Goal: Transaction & Acquisition: Obtain resource

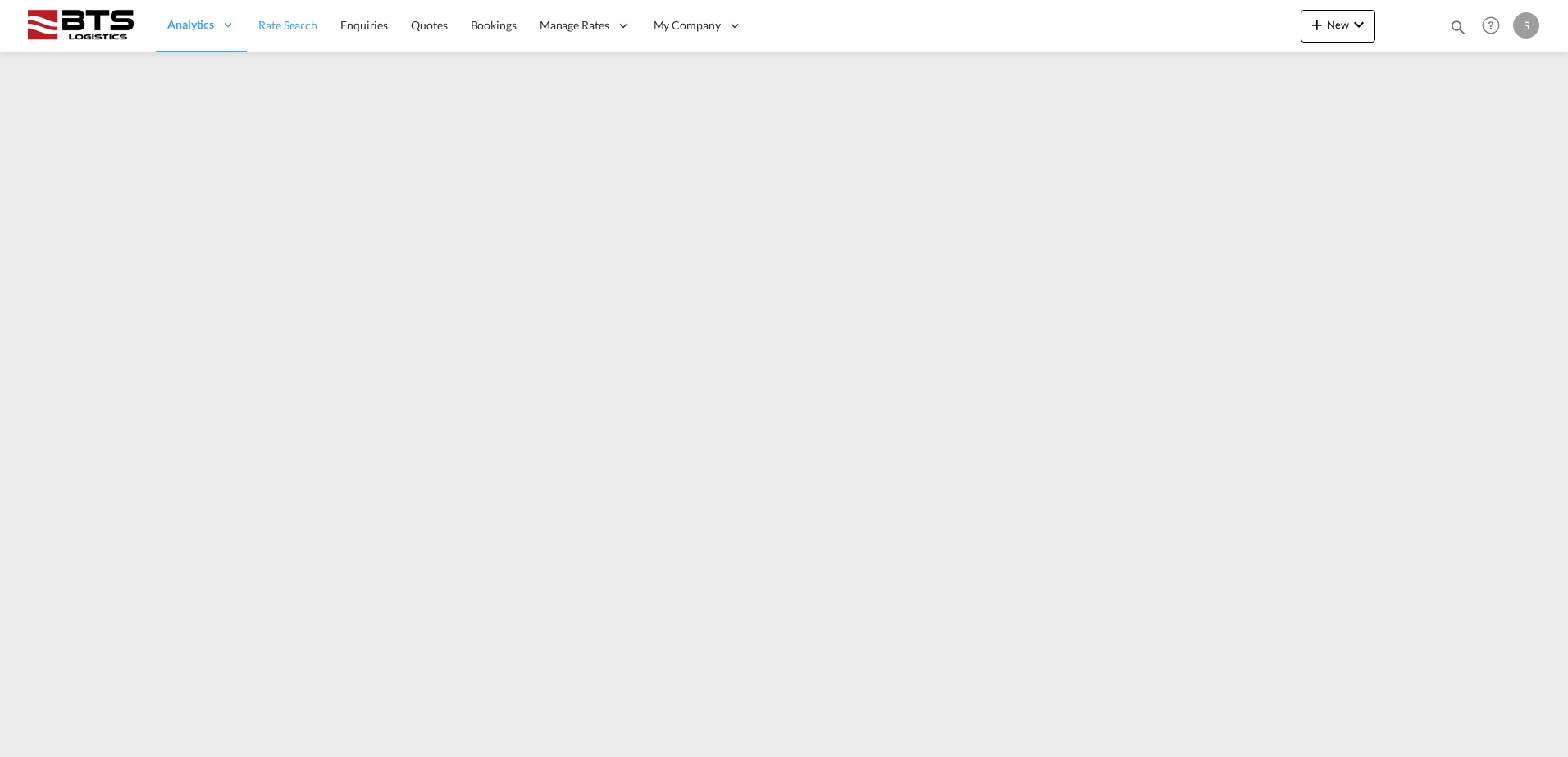
click at [289, 20] on span "Rate Search" at bounding box center [288, 25] width 59 height 14
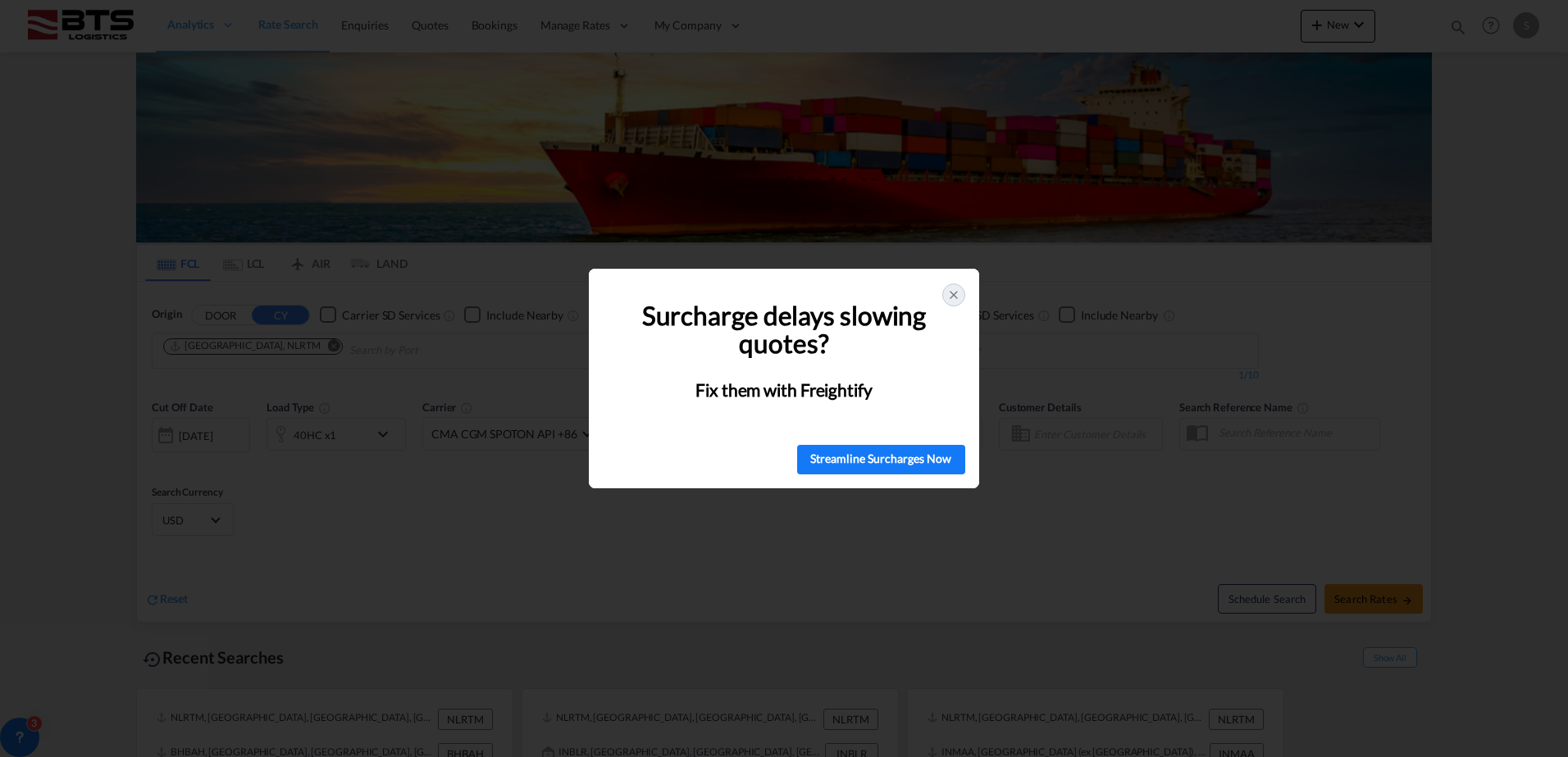
click at [956, 295] on icon at bounding box center [954, 295] width 13 height 13
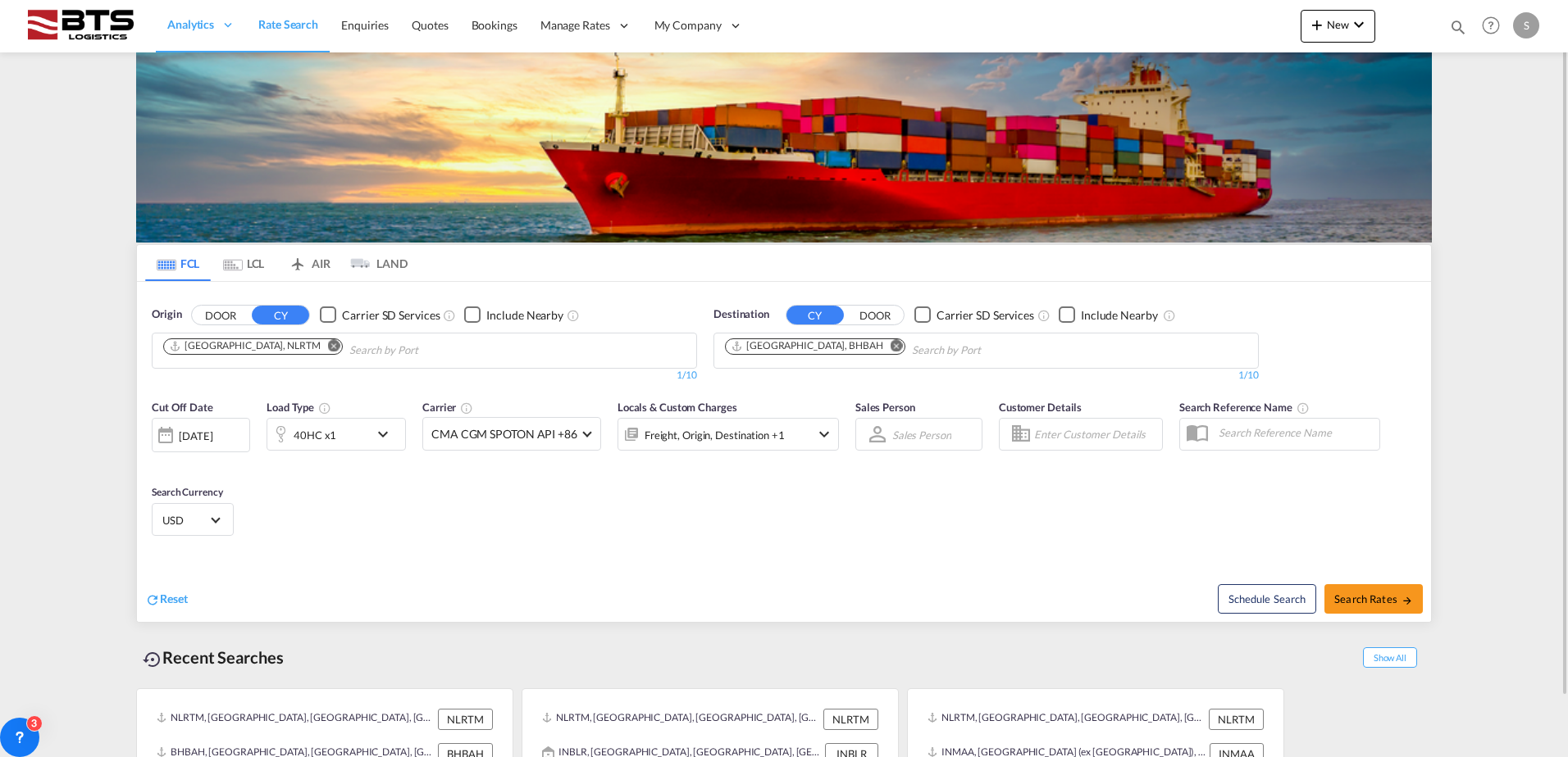
click at [890, 343] on md-icon "Remove" at bounding box center [896, 345] width 12 height 12
click at [825, 346] on body "Analytics Reports Dashboard Rate Search Enquiries Quotes Bookings" at bounding box center [784, 378] width 1568 height 757
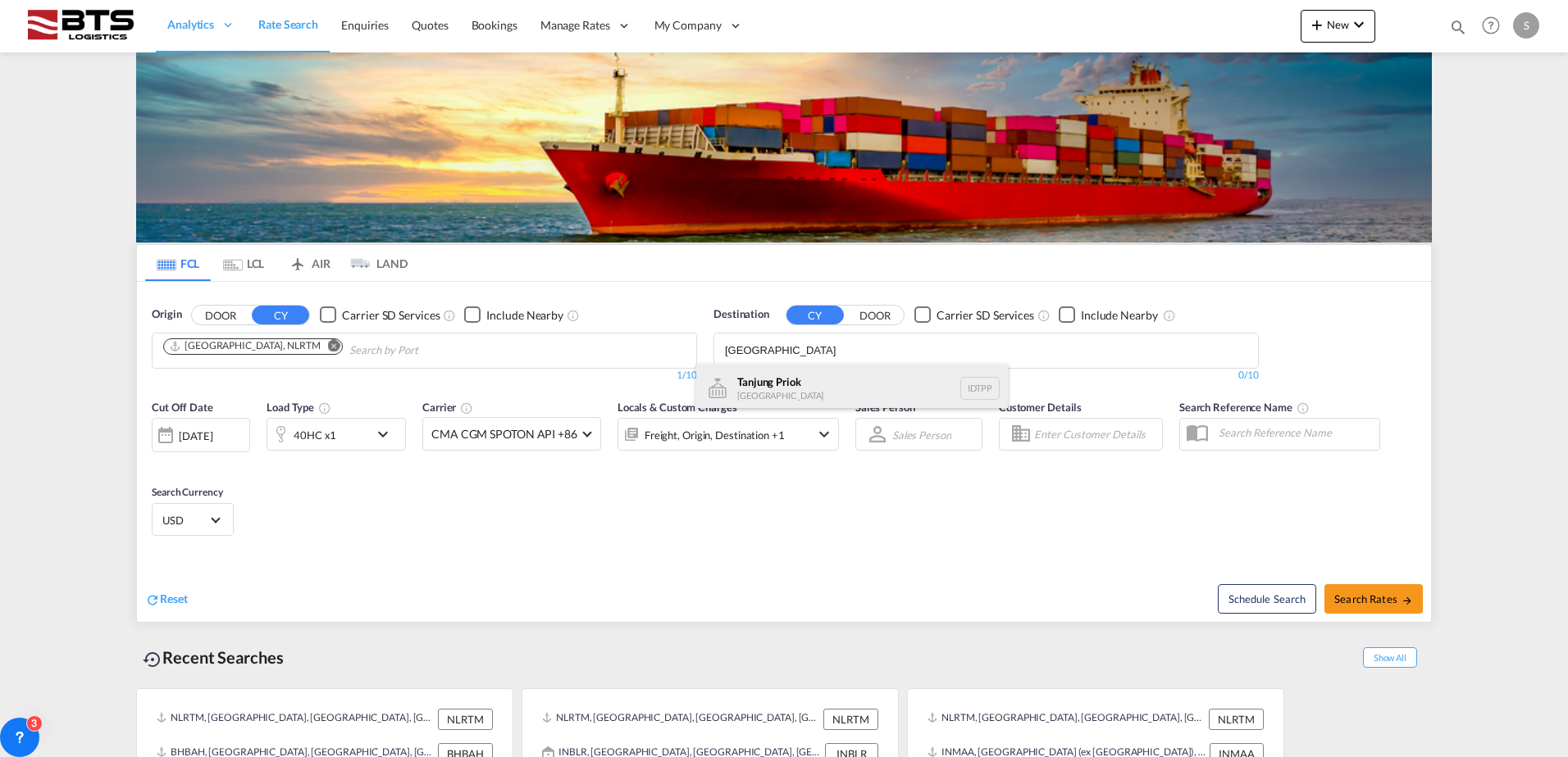
type input "tanjung priok"
click at [846, 392] on div "Tanjung Priok Indonesia IDTPP" at bounding box center [851, 389] width 311 height 49
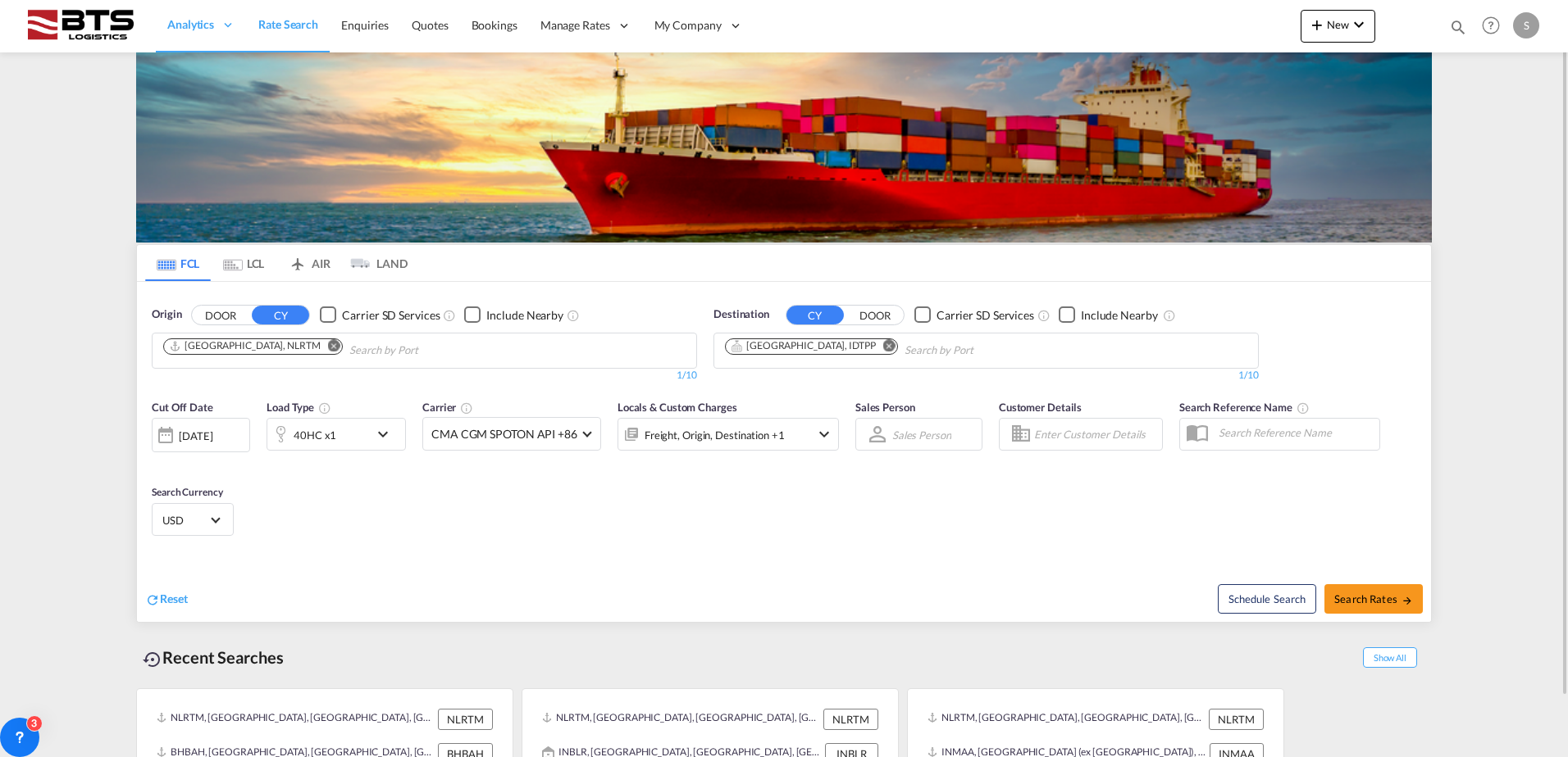
click at [883, 342] on md-icon "Remove" at bounding box center [888, 345] width 12 height 12
click at [796, 349] on body "Analytics Reports Dashboard Rate Search Enquiries Quotes Bookings" at bounding box center [784, 378] width 1568 height 757
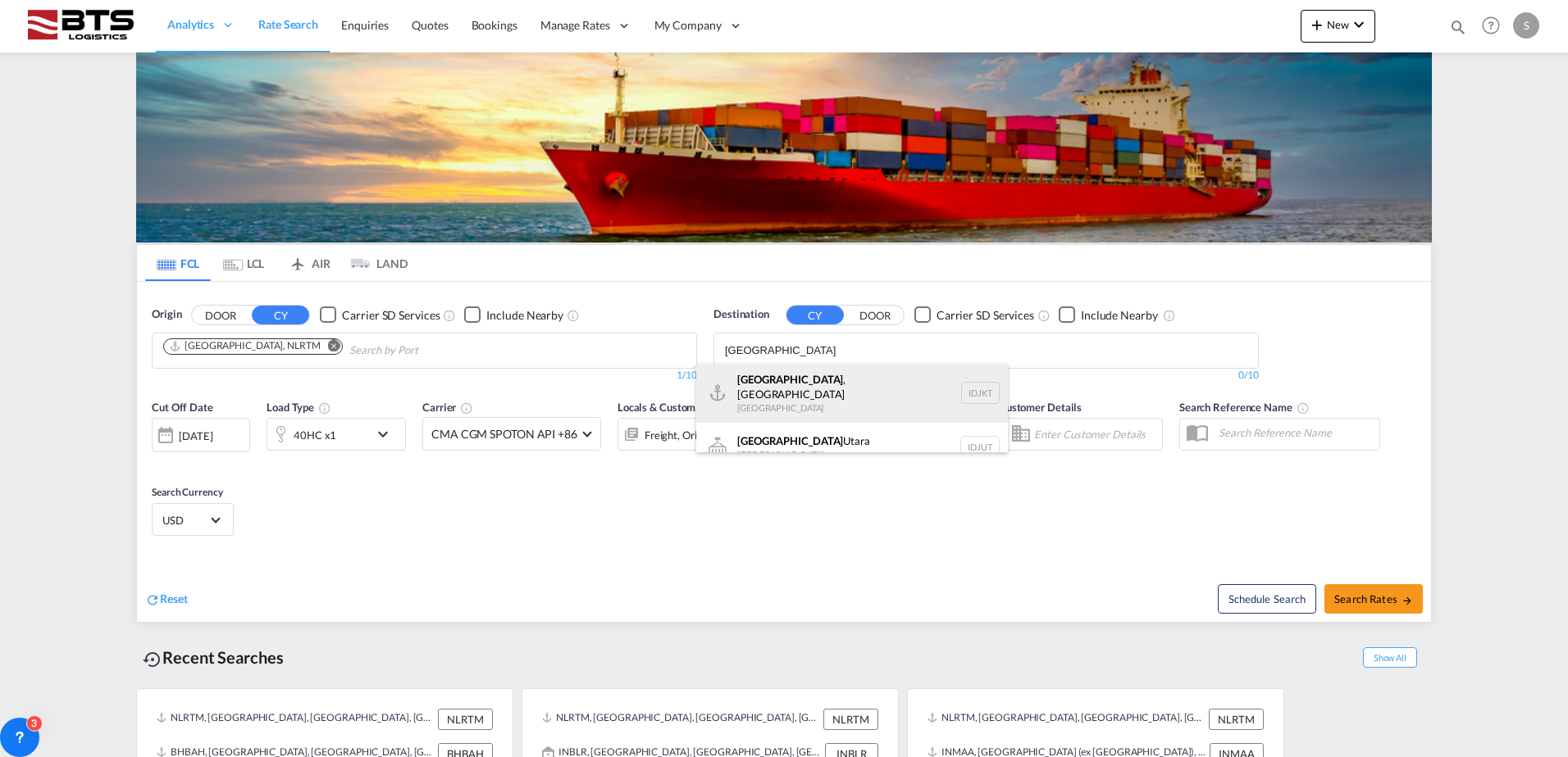
type input "jakarta"
click at [810, 384] on div "Jakarta , Java Indonesia IDJKT" at bounding box center [851, 394] width 311 height 59
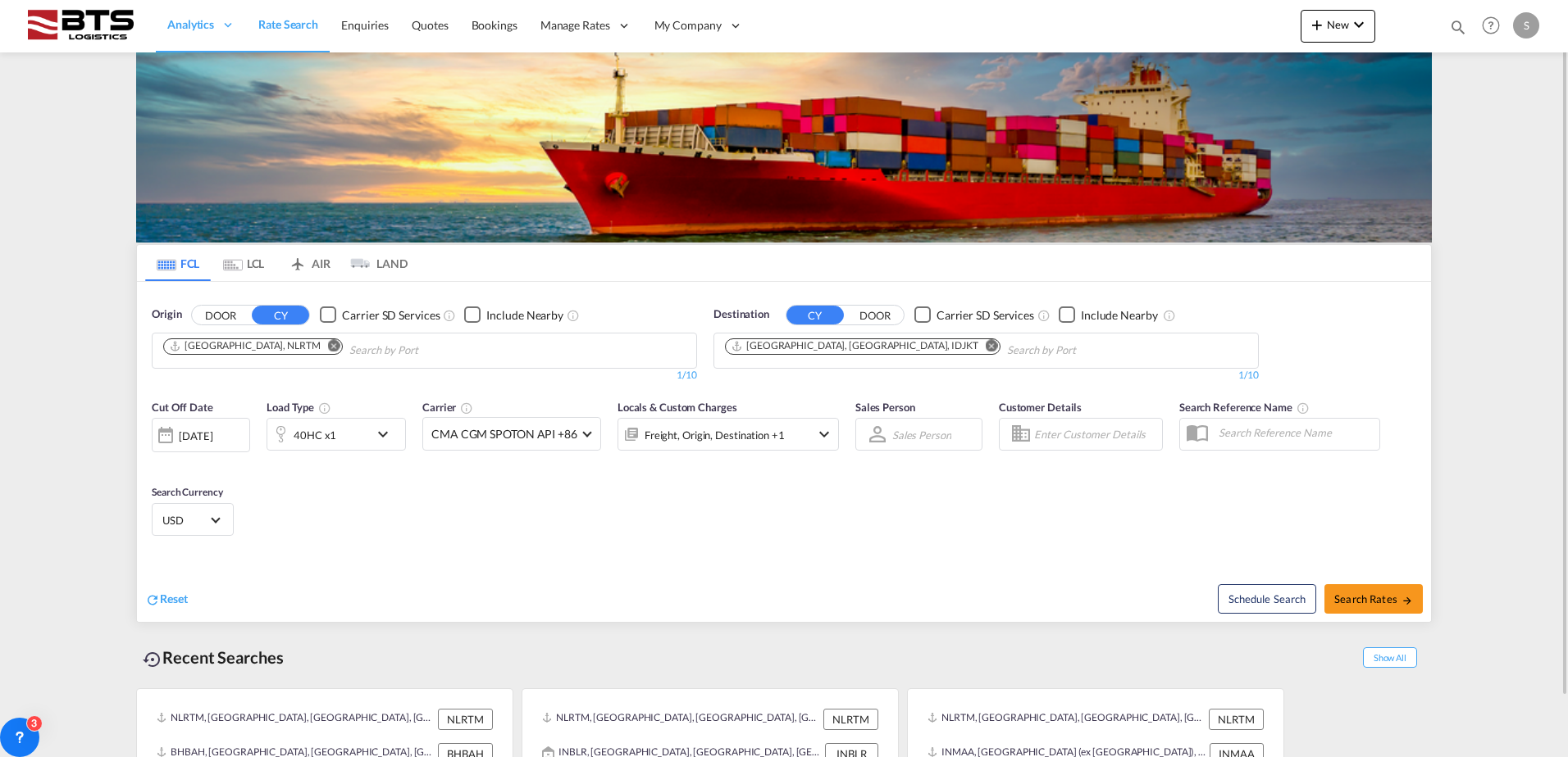
click at [384, 434] on md-icon "icon-chevron-down" at bounding box center [386, 434] width 28 height 20
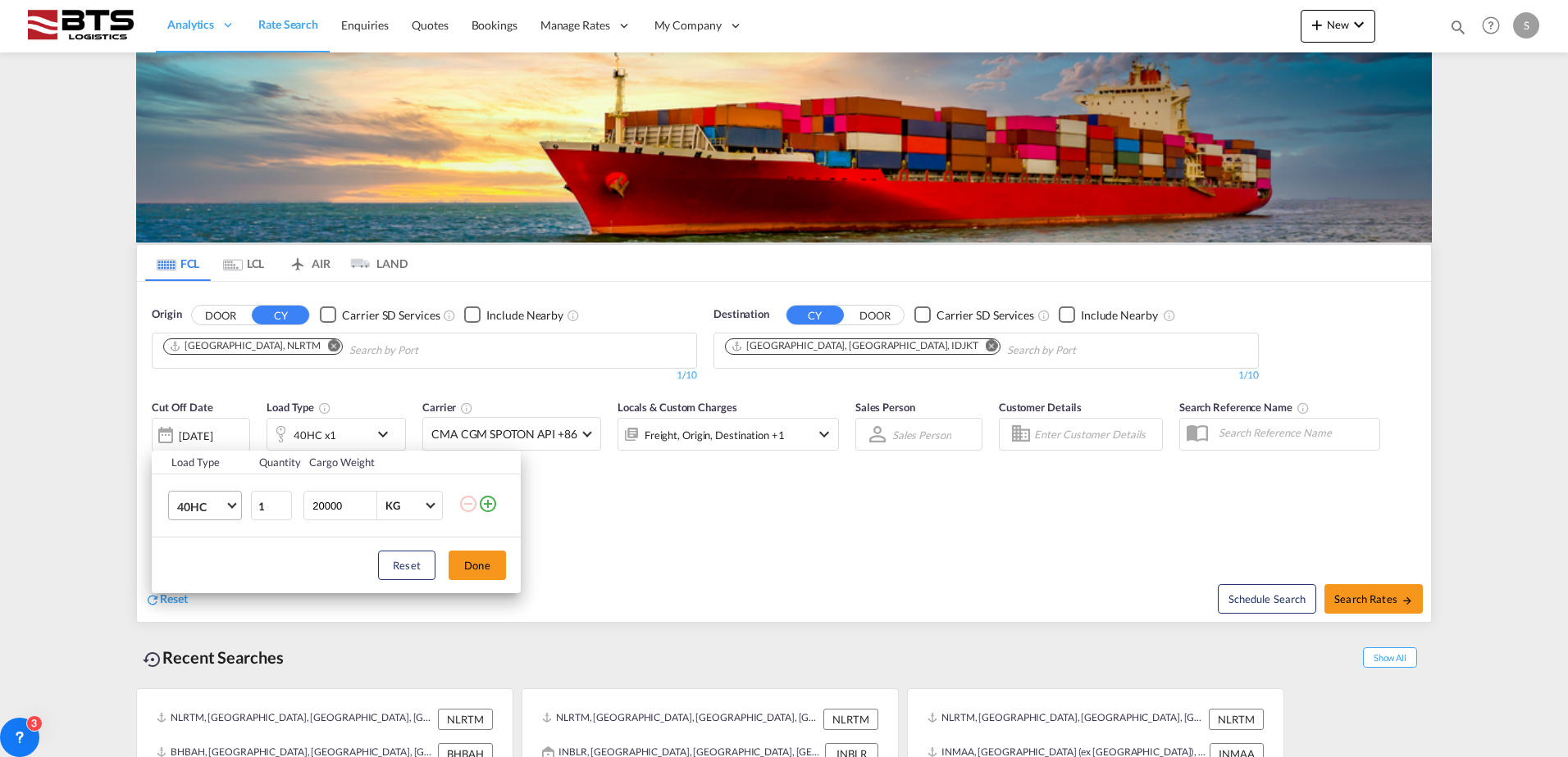
click at [233, 503] on span "Choose: \a40HC" at bounding box center [232, 505] width 9 height 9
click at [215, 430] on md-option "20GP" at bounding box center [219, 427] width 111 height 39
click at [472, 563] on button "Done" at bounding box center [476, 564] width 57 height 29
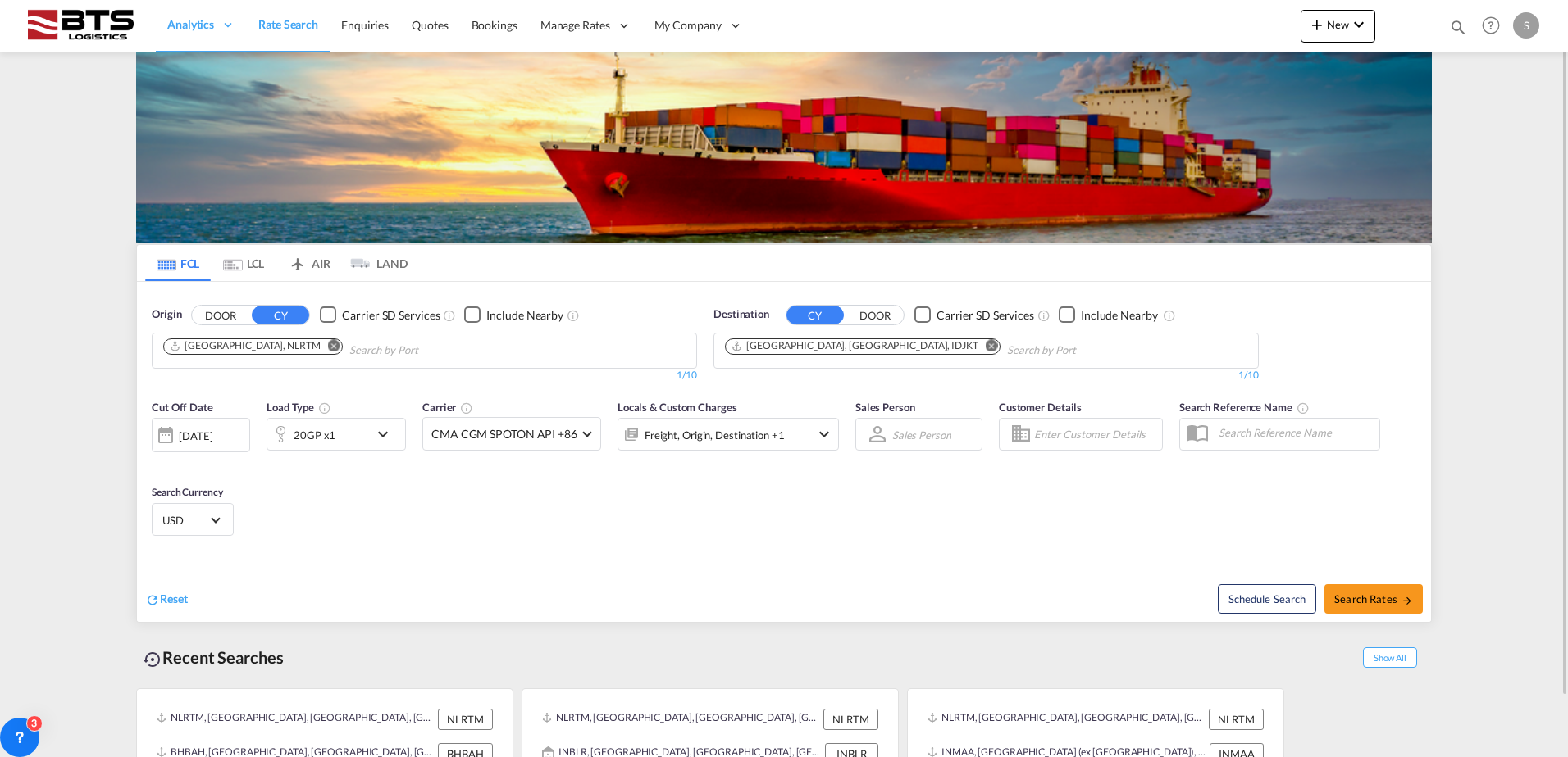
click at [767, 536] on div "Cut Off Date 13 Aug 2025 13/08/2025 Load Type 20GP x1 Carrier CMA CGM SPOTON AP…" at bounding box center [783, 471] width 1294 height 159
click at [1370, 593] on span "Search Rates" at bounding box center [1372, 600] width 79 height 13
type input "NLRTM to IDJKT / 13 Aug 2025"
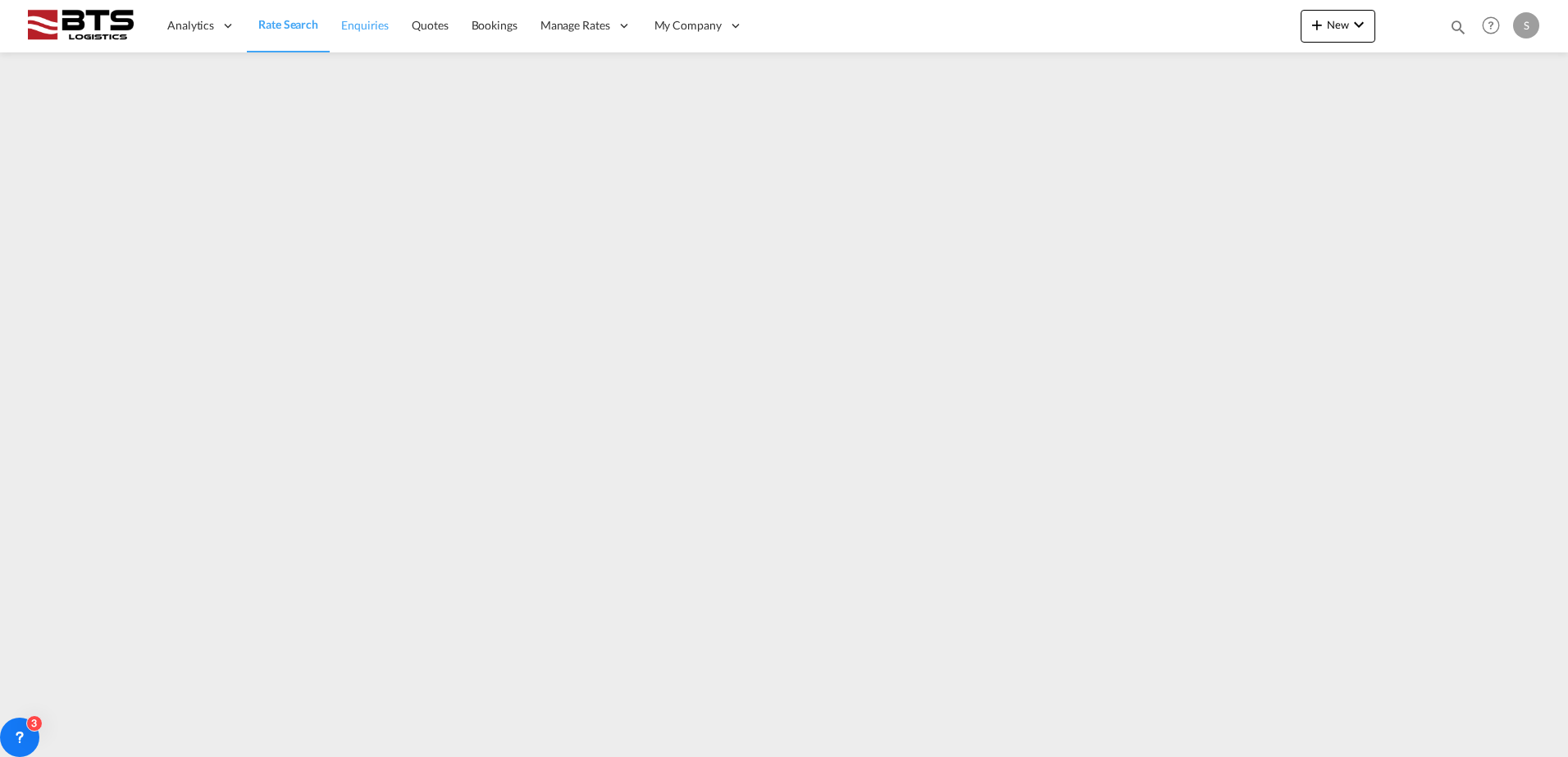
drag, startPoint x: 298, startPoint y: 23, endPoint x: 375, endPoint y: 45, distance: 80.1
click at [298, 23] on span "Rate Search" at bounding box center [288, 24] width 60 height 14
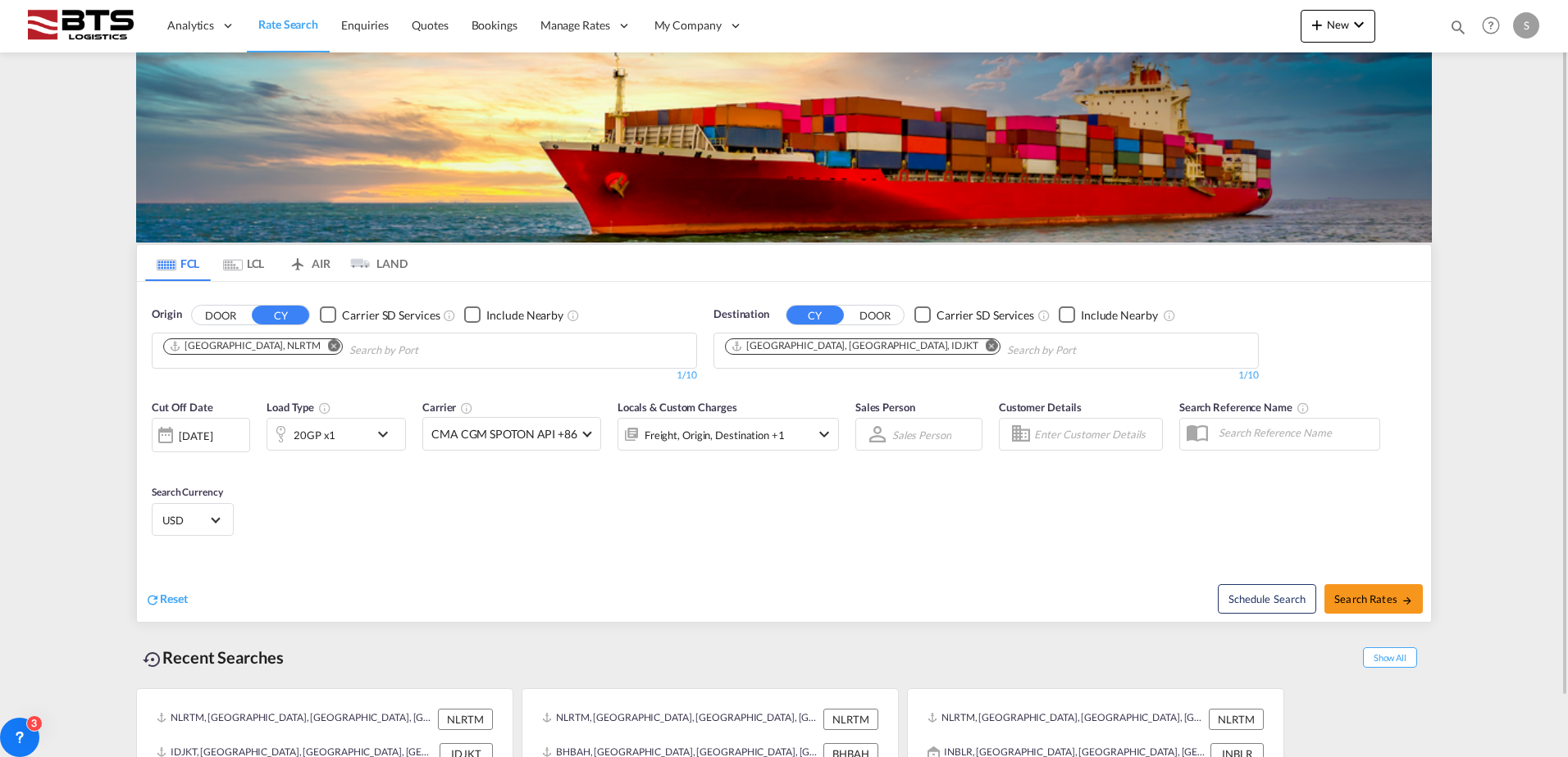
click at [384, 434] on md-icon "icon-chevron-down" at bounding box center [386, 434] width 28 height 20
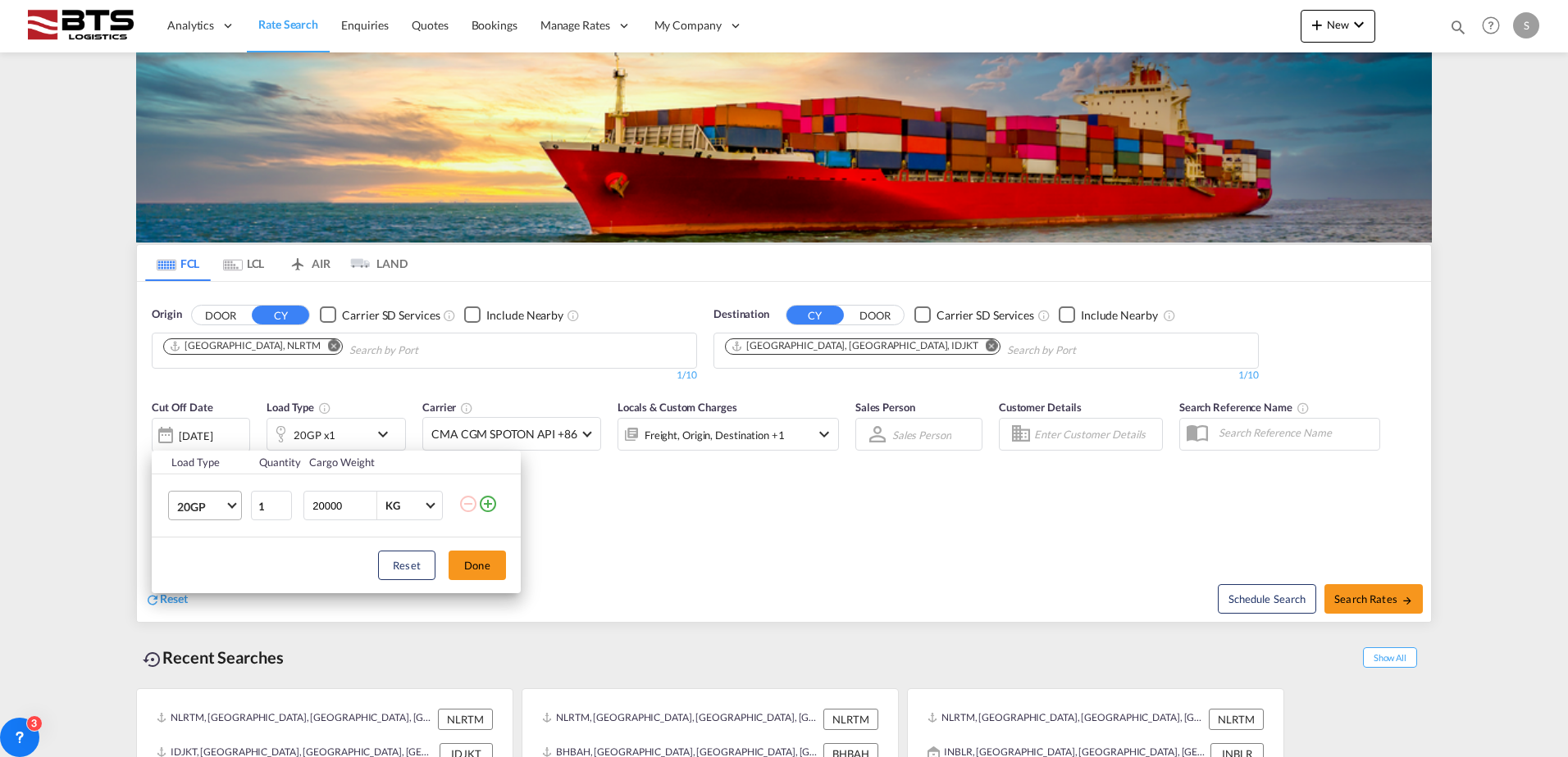
click at [221, 503] on span "20GP" at bounding box center [201, 507] width 47 height 16
click at [212, 546] on md-option "40GP" at bounding box center [219, 545] width 111 height 39
click at [487, 561] on button "Done" at bounding box center [476, 564] width 57 height 29
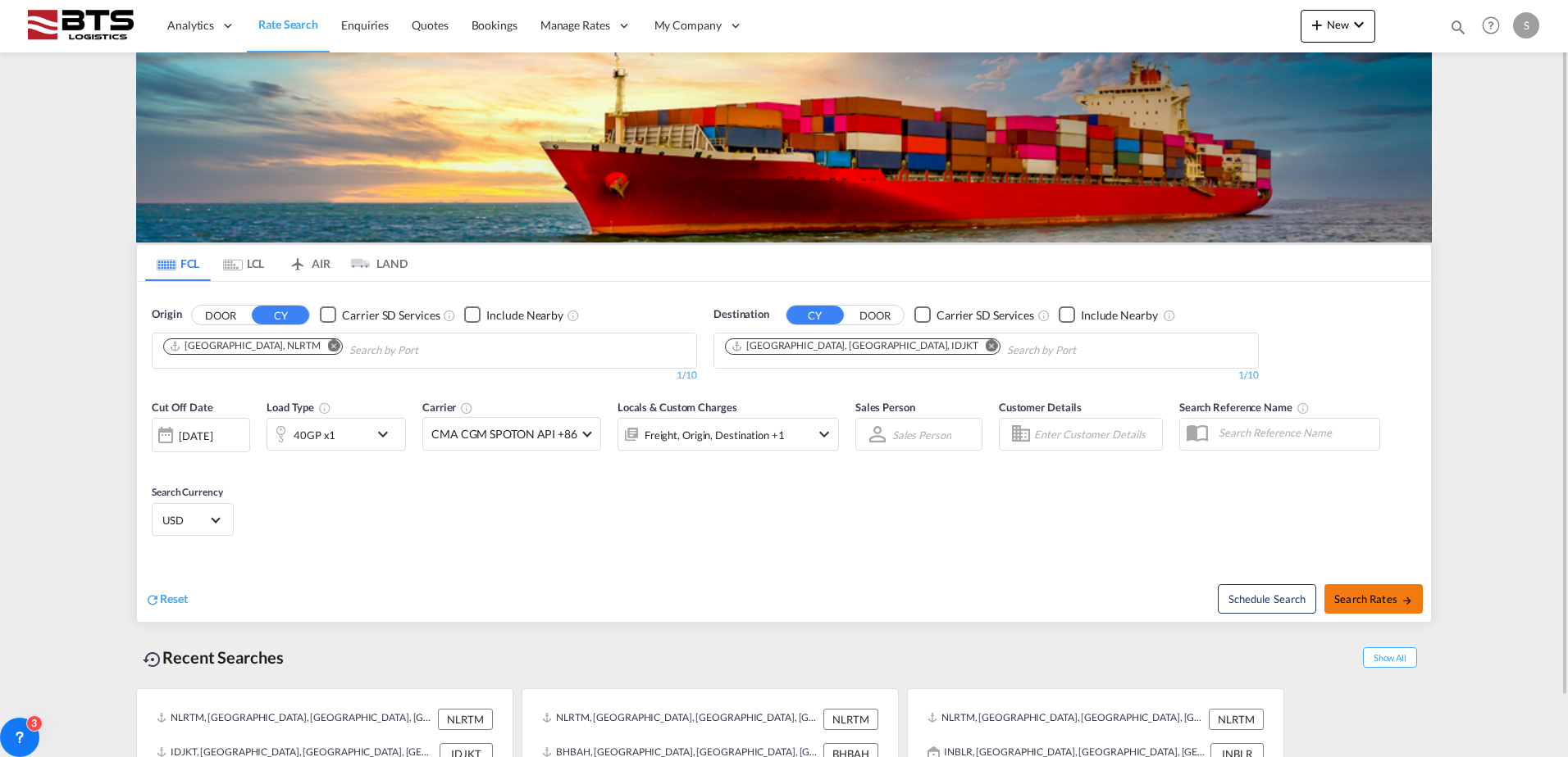
click at [1376, 598] on span "Search Rates" at bounding box center [1372, 600] width 79 height 13
type input "NLRTM to IDJKT / 13 Aug 2025"
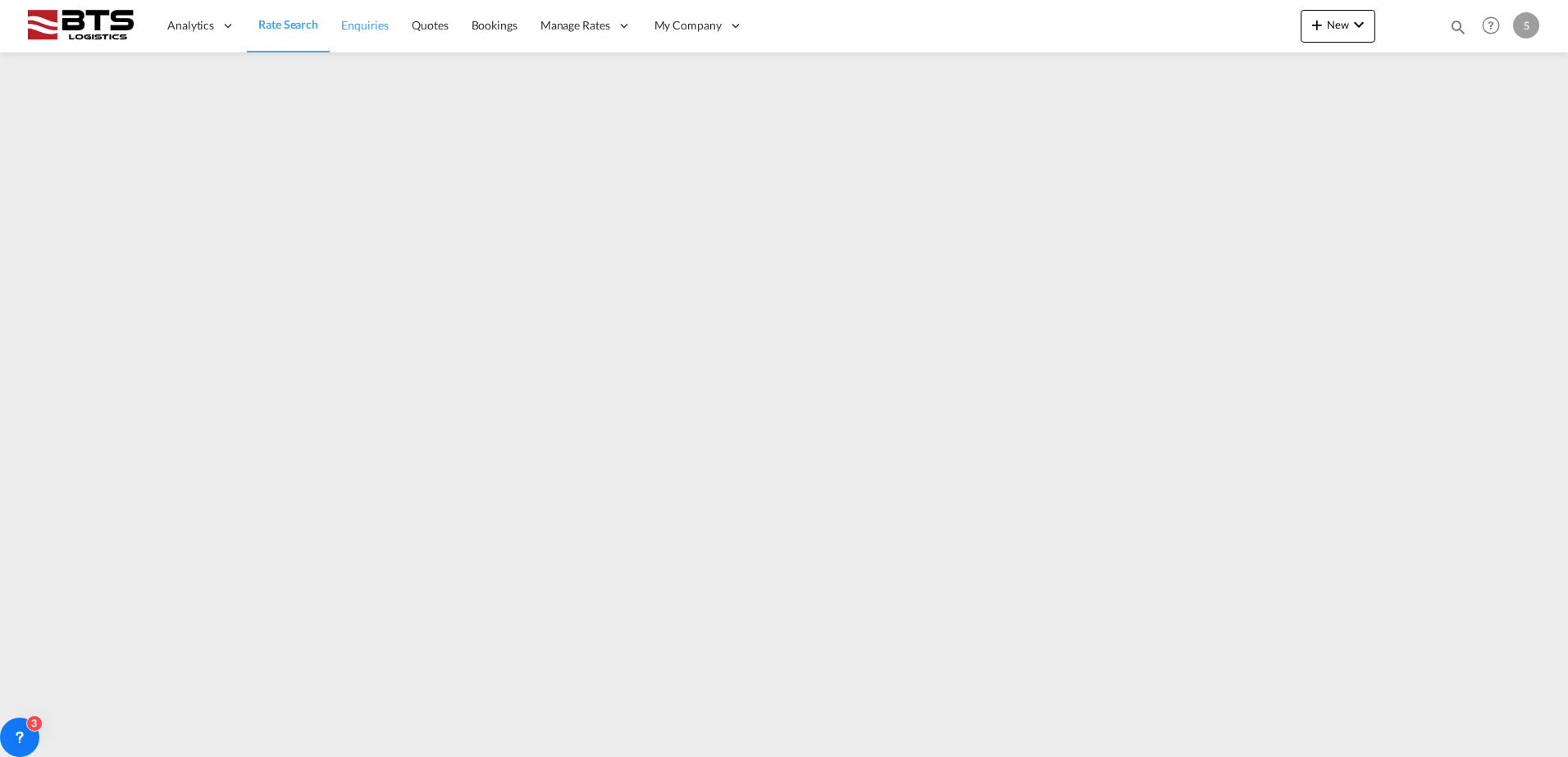
drag, startPoint x: 285, startPoint y: 24, endPoint x: 332, endPoint y: 51, distance: 54.2
click at [285, 24] on span "Rate Search" at bounding box center [288, 24] width 60 height 14
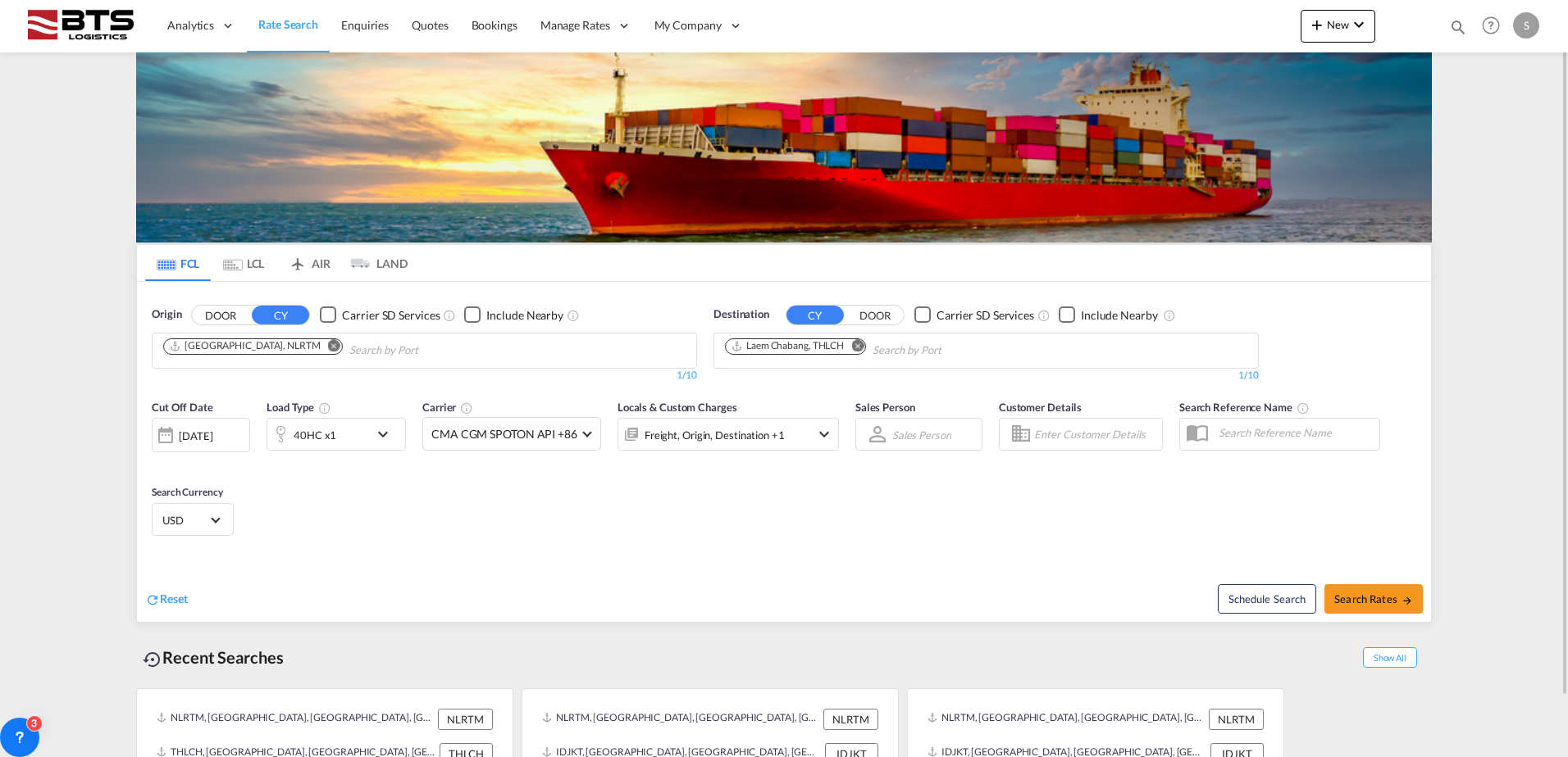
click at [386, 439] on md-icon "icon-chevron-down" at bounding box center [386, 434] width 28 height 20
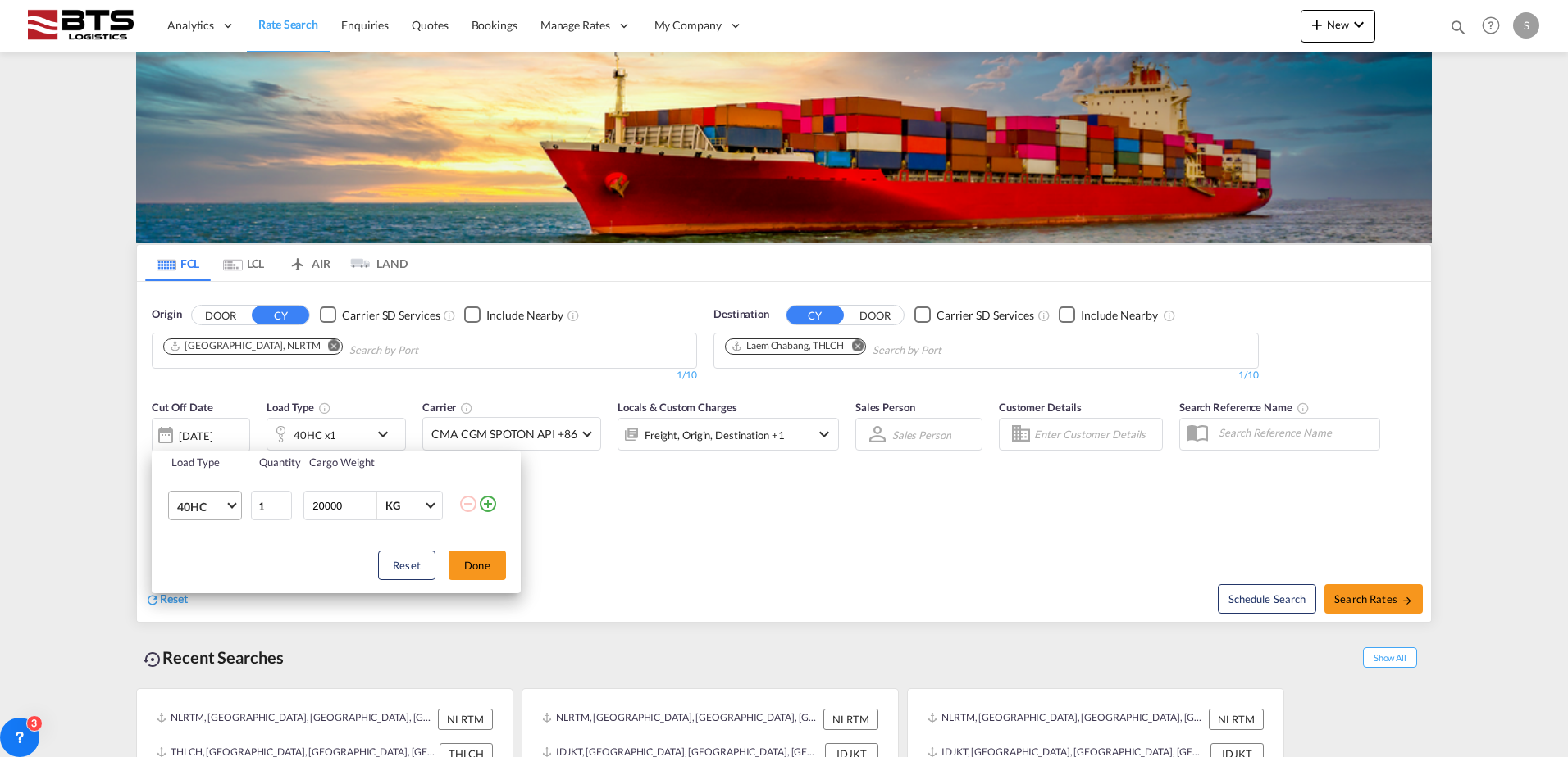
click at [232, 508] on md-select-value "40HC" at bounding box center [208, 505] width 65 height 28
click at [205, 430] on div "20GP" at bounding box center [192, 427] width 28 height 16
click at [460, 569] on button "Done" at bounding box center [476, 564] width 57 height 29
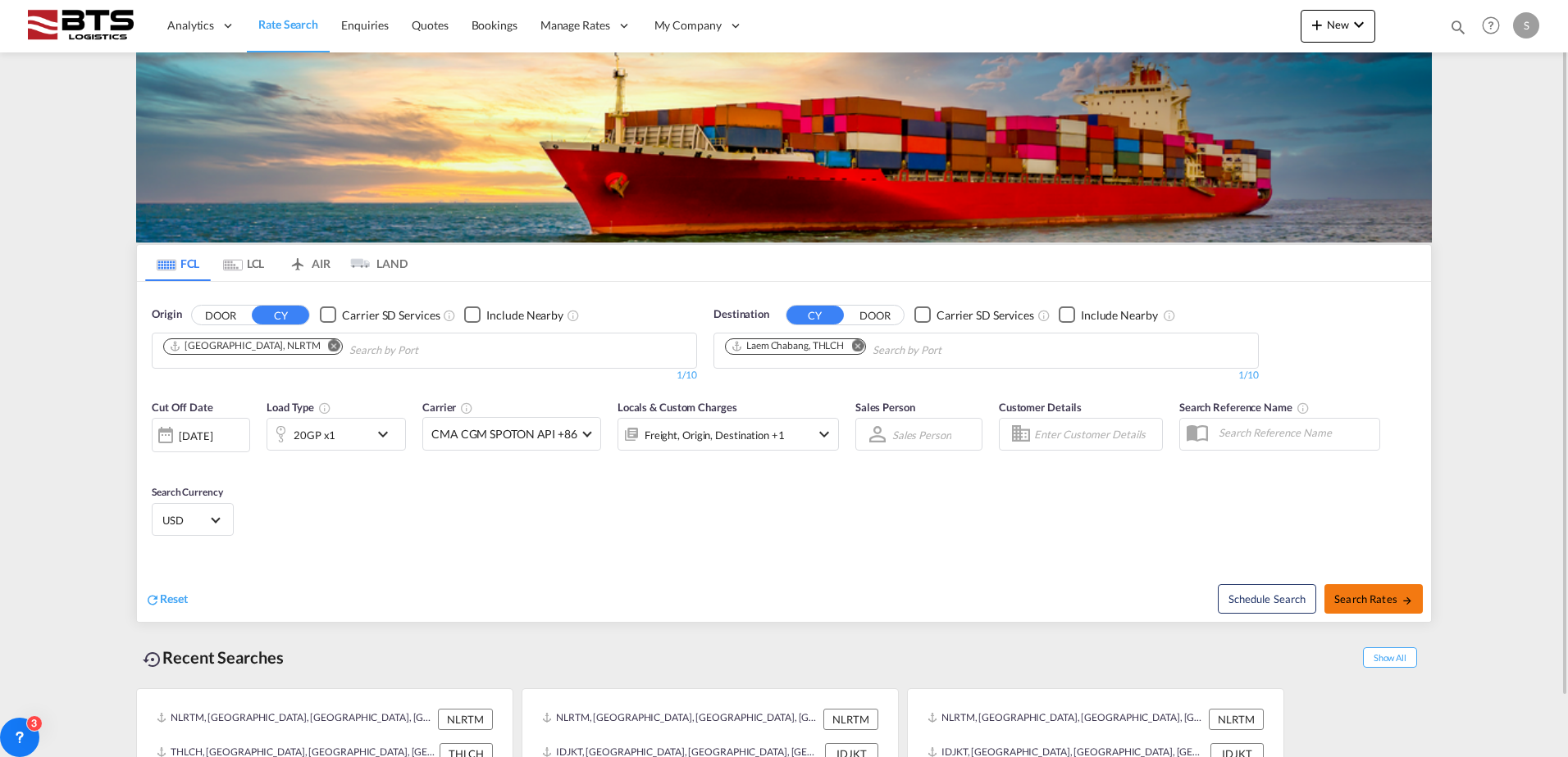
click at [1361, 597] on span "Search Rates" at bounding box center [1372, 600] width 79 height 13
type input "NLRTM to THLCH / 13 Aug 2025"
click at [856, 345] on md-icon "Remove" at bounding box center [857, 345] width 12 height 12
click at [816, 350] on input "Chips input." at bounding box center [803, 351] width 156 height 27
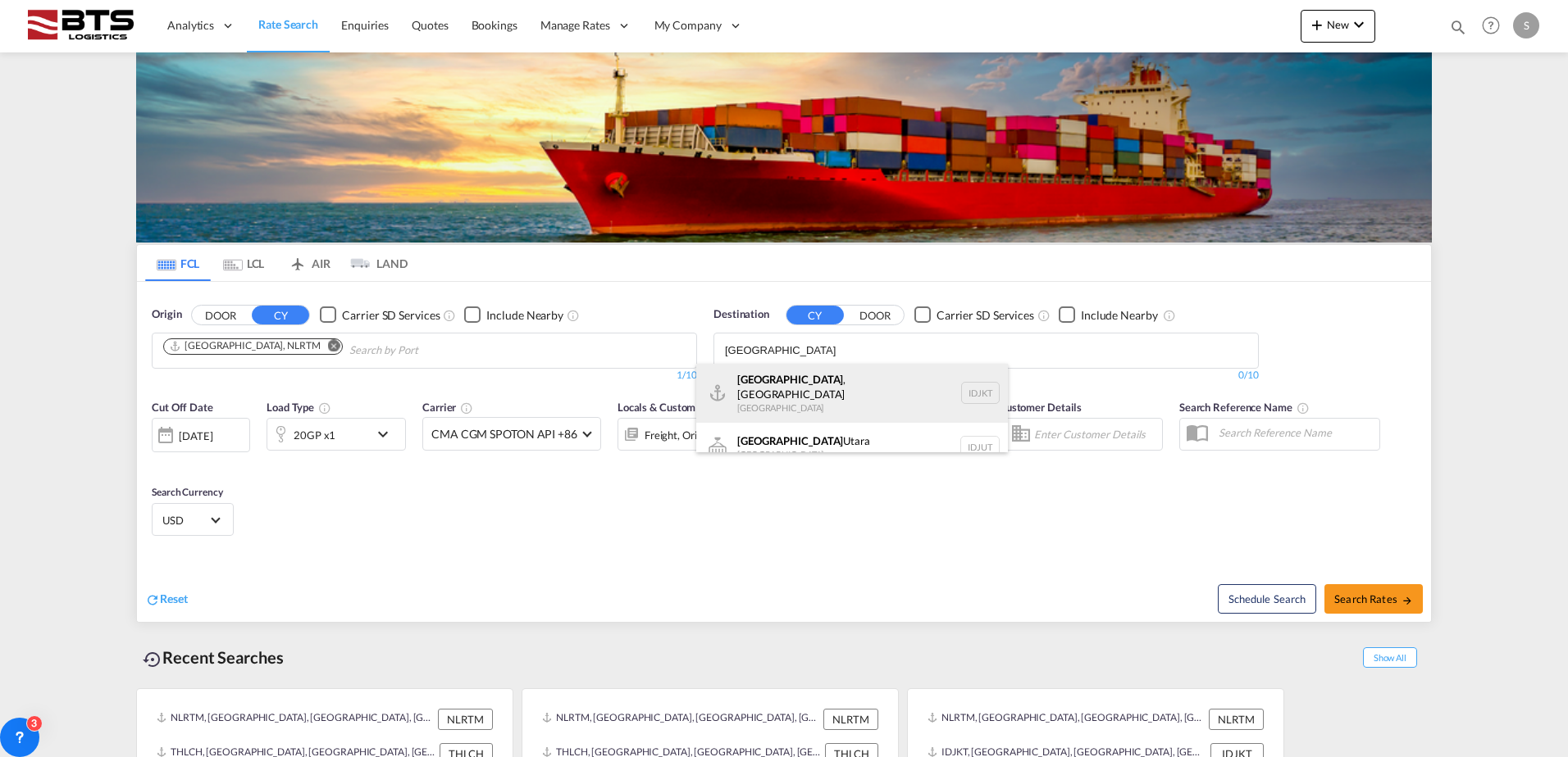
type input "jakarta"
click at [801, 399] on div "Jakarta , Java Indonesia IDJKT" at bounding box center [851, 394] width 311 height 59
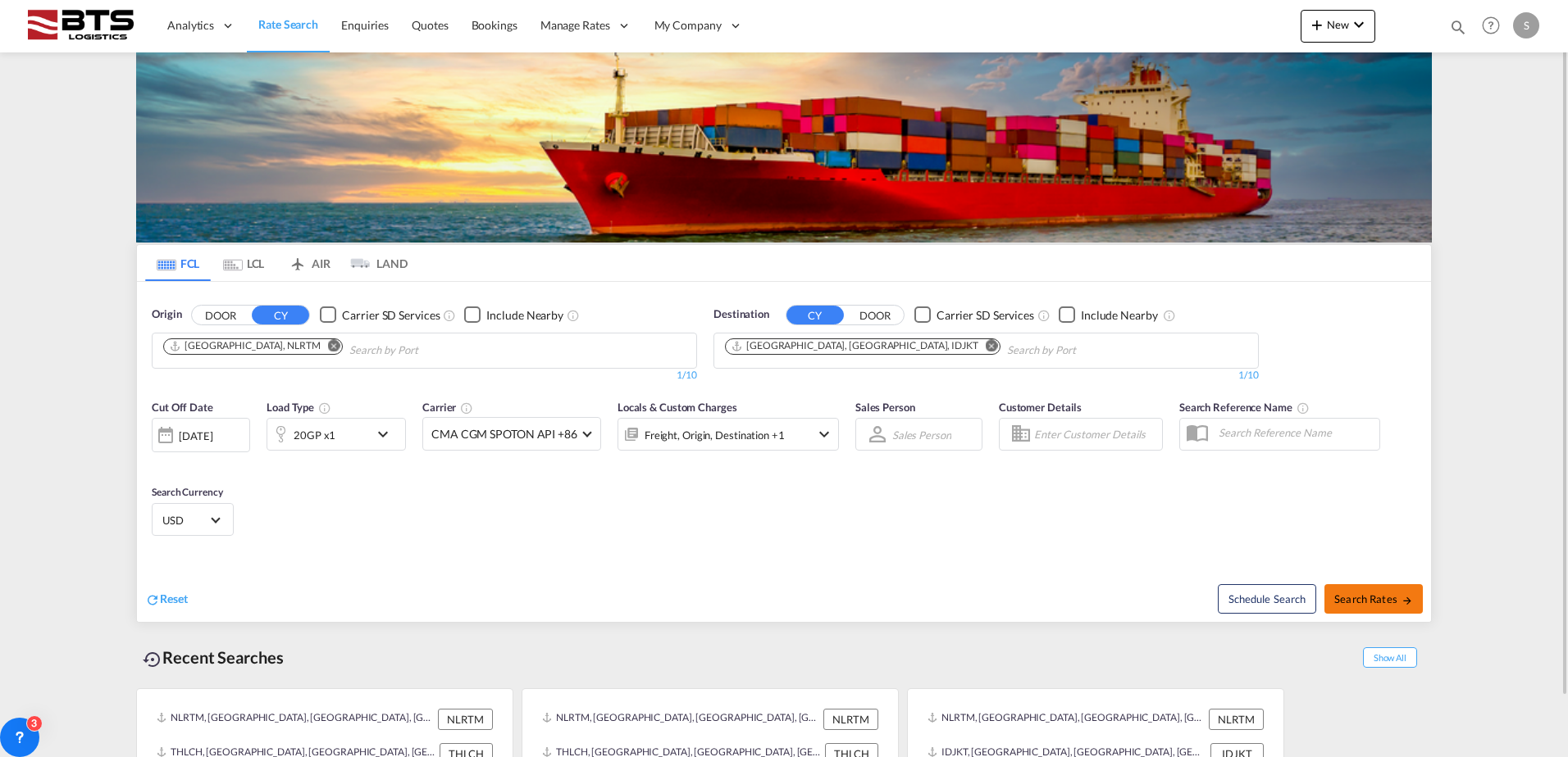
click at [1358, 597] on span "Search Rates" at bounding box center [1372, 600] width 79 height 13
type input "NLRTM to IDJKT / 13 Aug 2025"
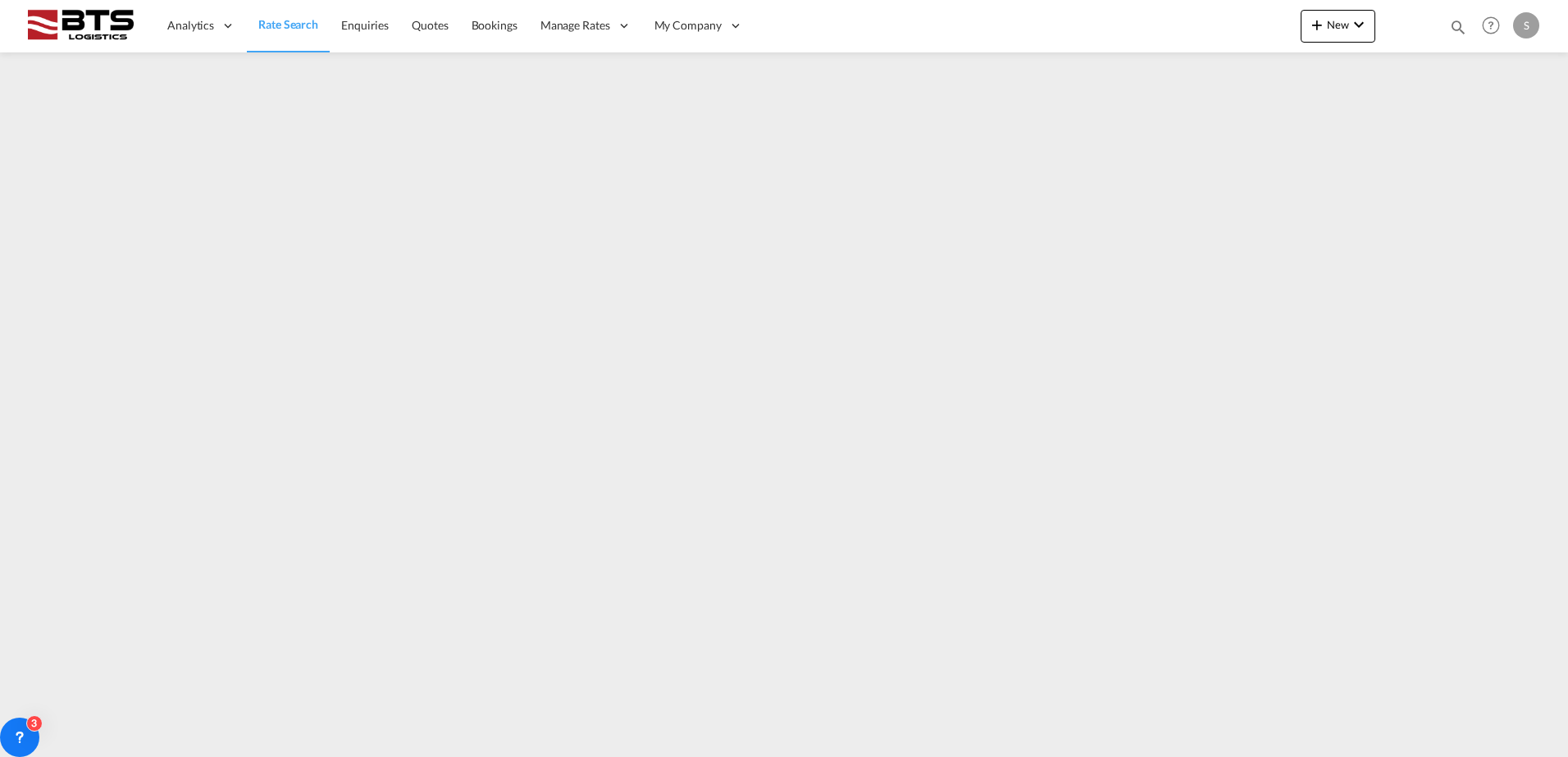
click at [276, 10] on link "Rate Search" at bounding box center [288, 26] width 83 height 53
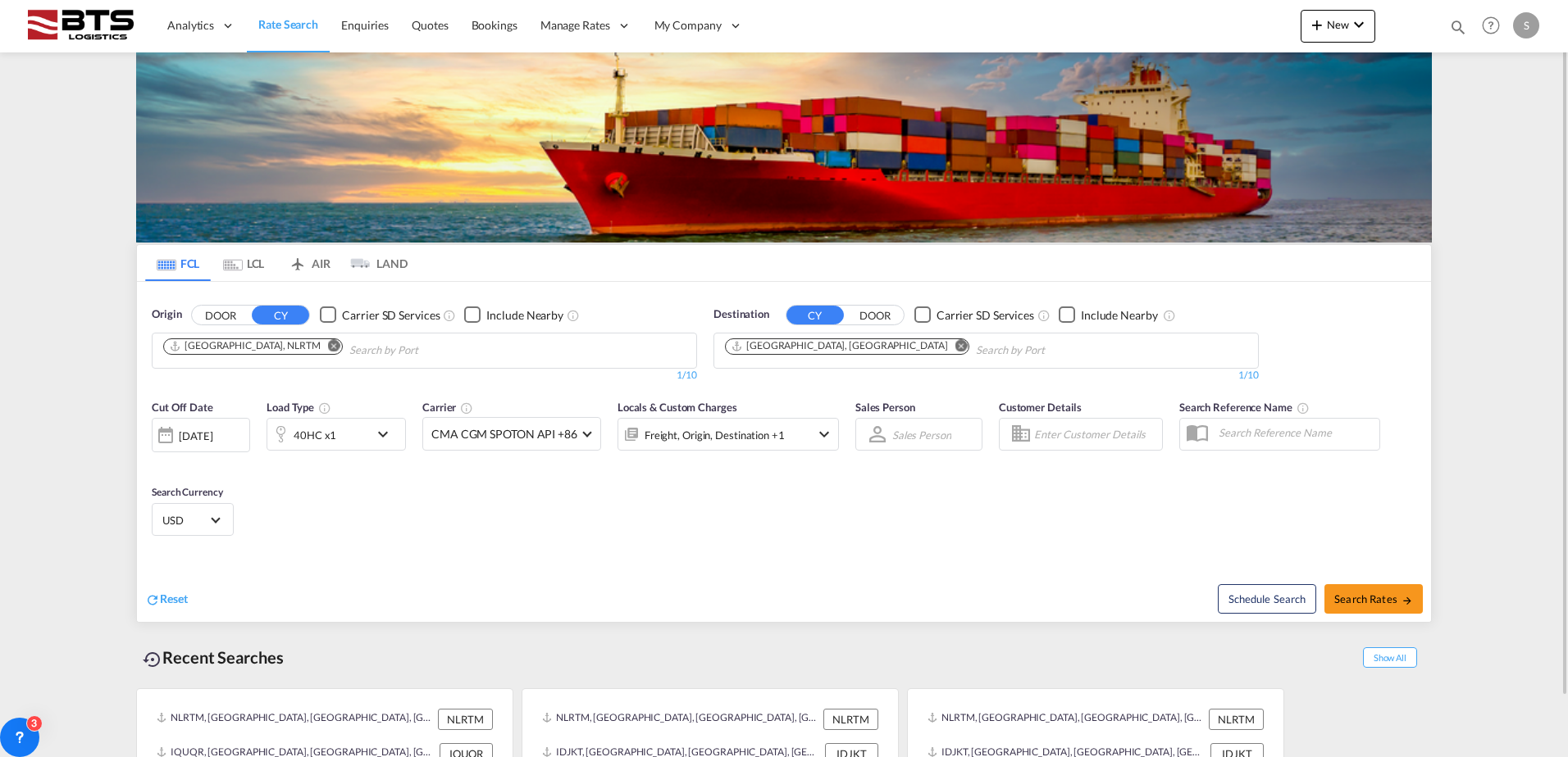
click at [955, 346] on md-icon "Remove" at bounding box center [961, 345] width 12 height 12
click at [842, 350] on input "Chips input." at bounding box center [803, 351] width 156 height 27
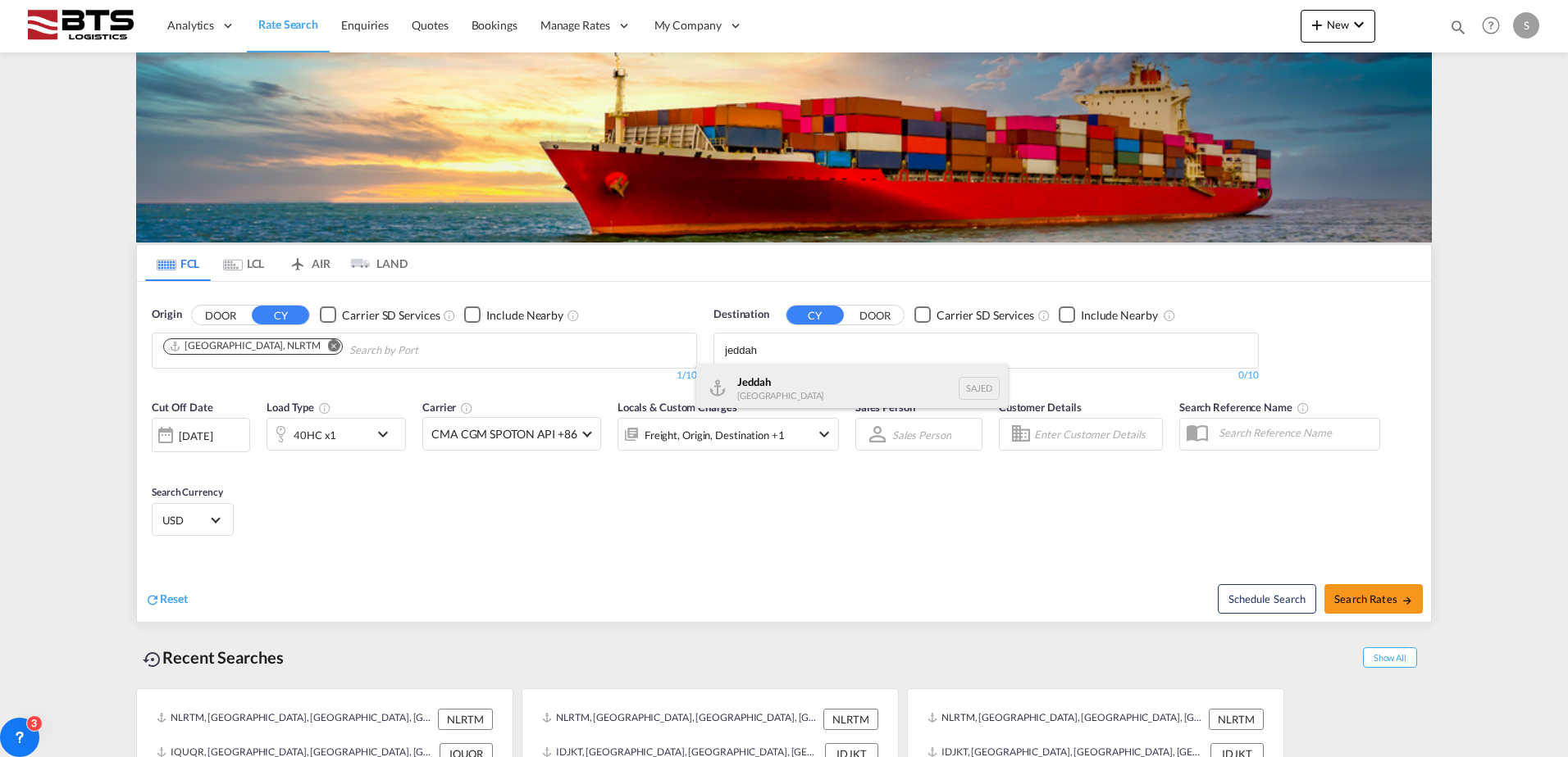
type input "jeddah"
click at [807, 371] on div "Jeddah Saudi Arabia SAJED" at bounding box center [851, 389] width 311 height 49
click at [383, 436] on md-icon "icon-chevron-down" at bounding box center [386, 434] width 28 height 20
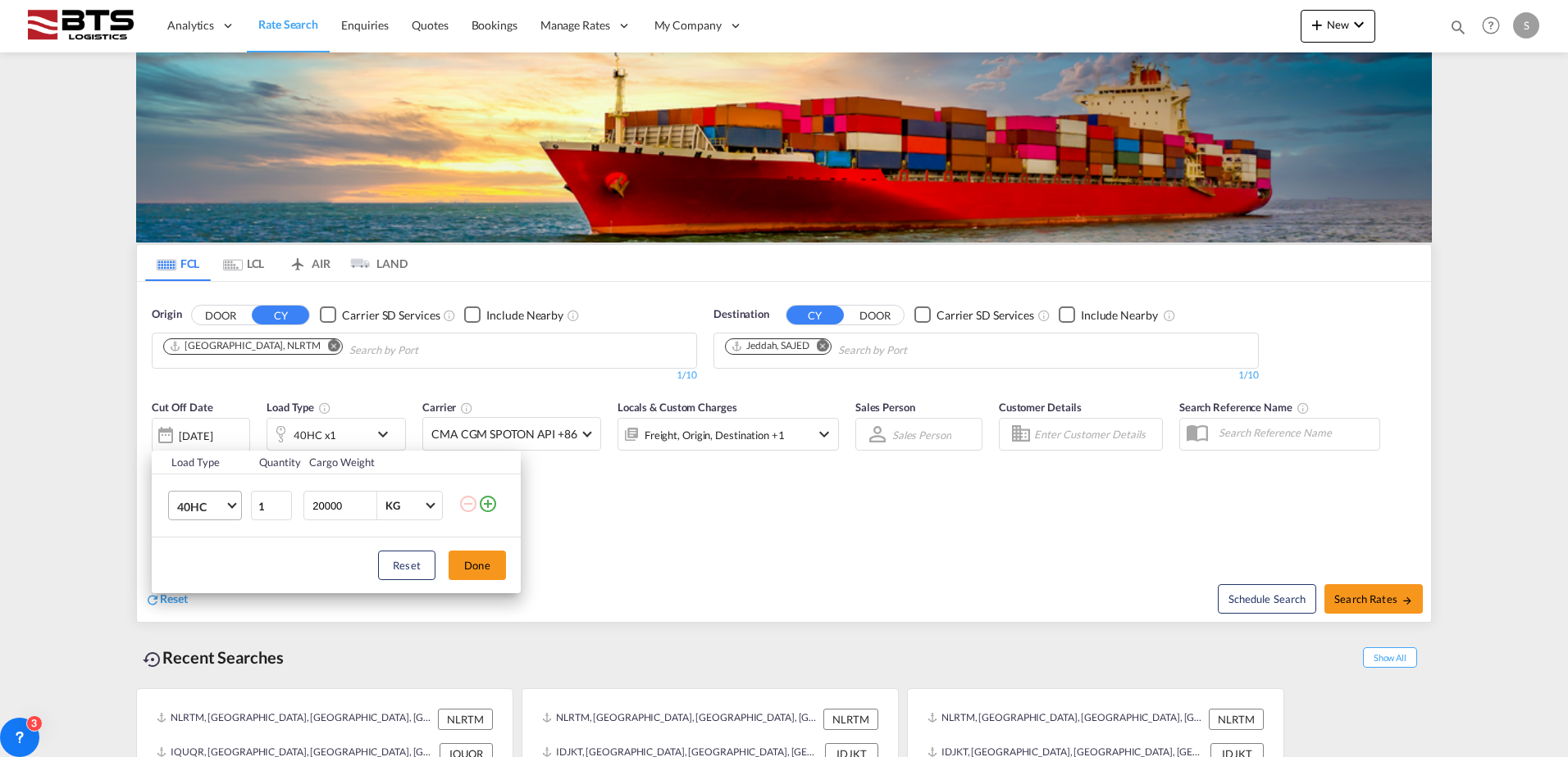
click at [211, 500] on span "40HC" at bounding box center [201, 507] width 47 height 16
click at [209, 432] on md-option "20GP" at bounding box center [219, 427] width 111 height 39
click at [478, 565] on button "Done" at bounding box center [476, 564] width 57 height 29
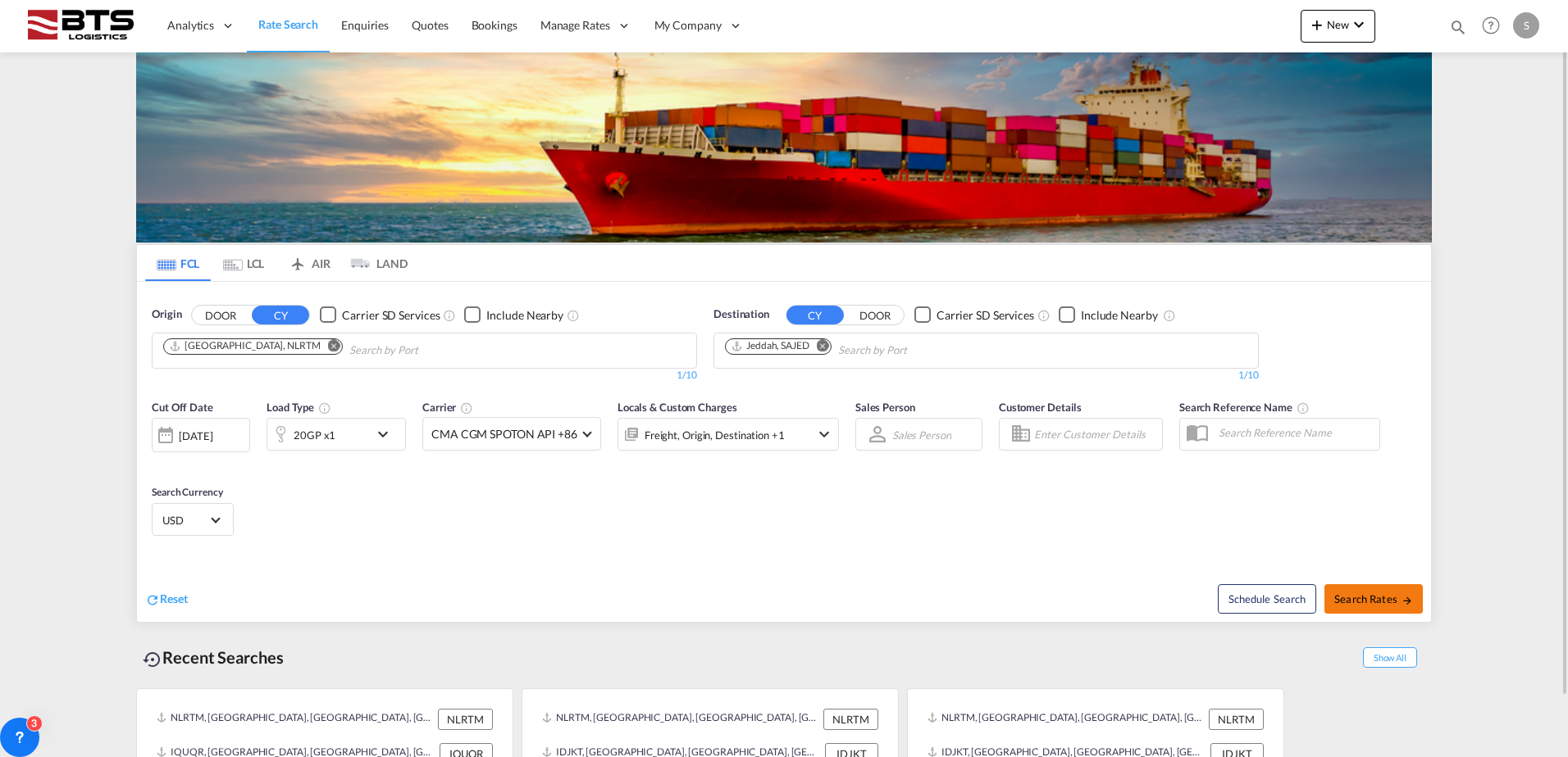
click at [1349, 598] on span "Search Rates" at bounding box center [1372, 600] width 79 height 13
type input "NLRTM to SAJED / 13 Aug 2025"
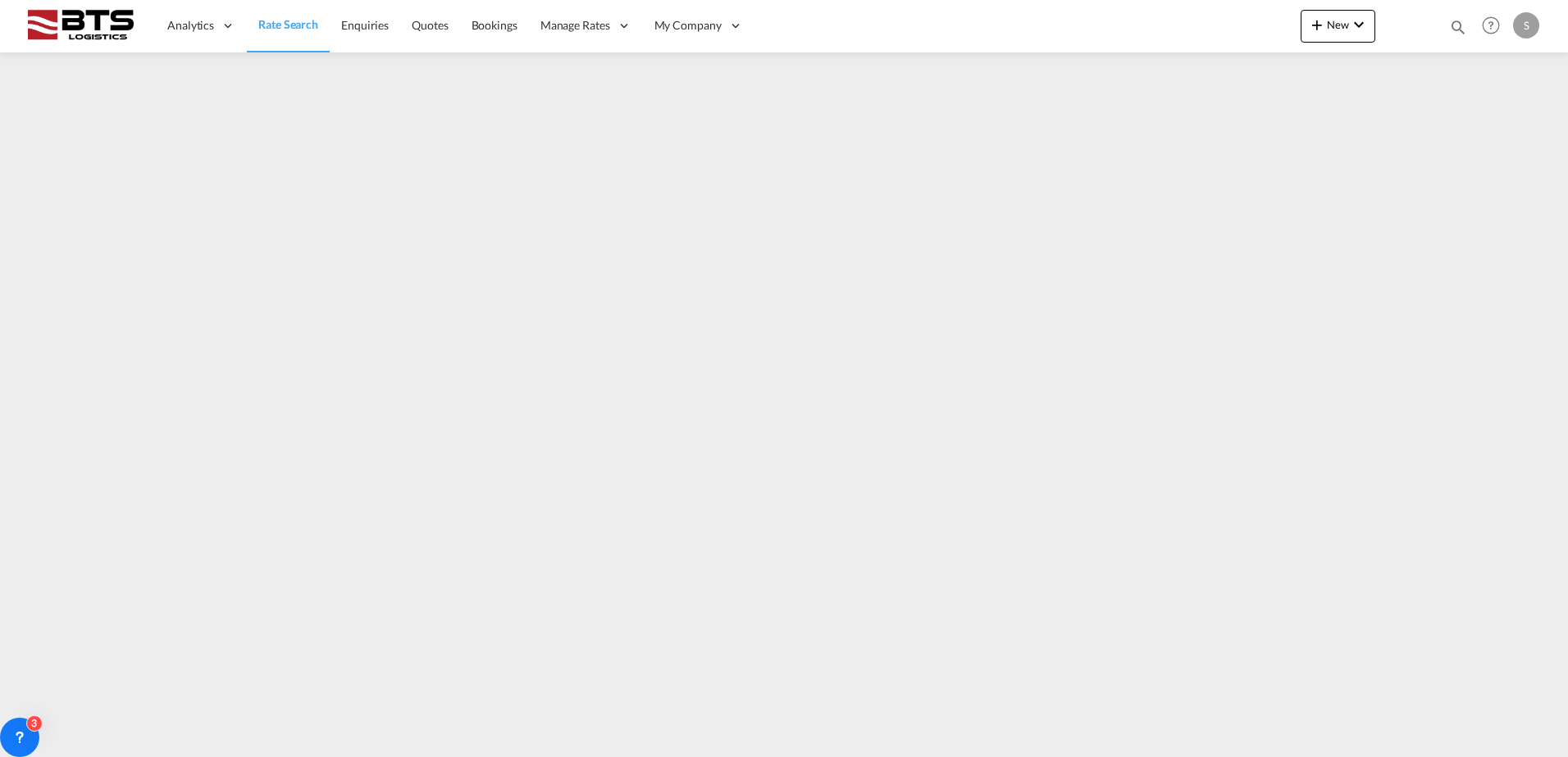
drag, startPoint x: 279, startPoint y: 27, endPoint x: 305, endPoint y: 51, distance: 35.4
click at [279, 27] on span "Rate Search" at bounding box center [288, 24] width 60 height 14
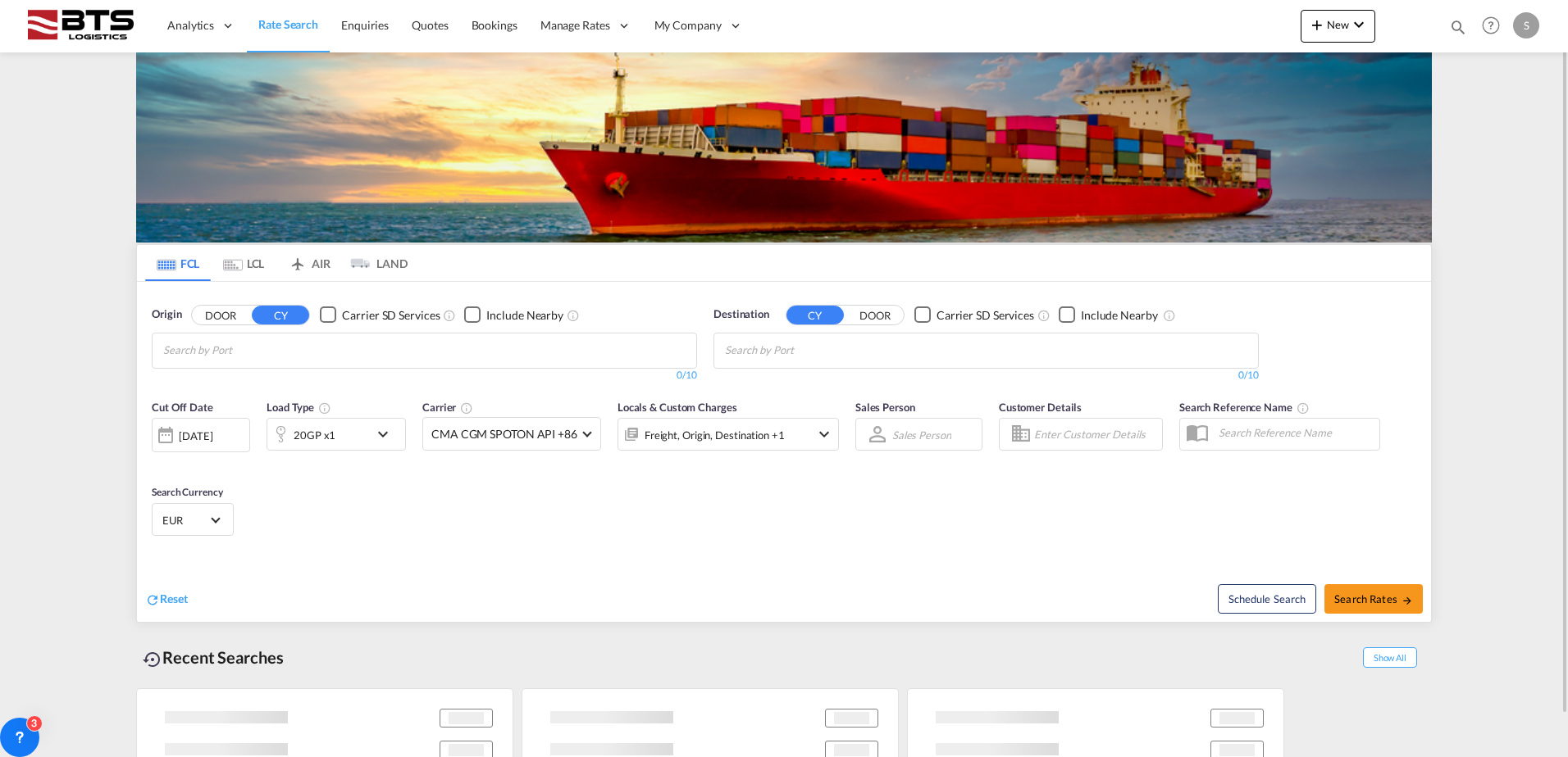
click at [382, 432] on md-icon "icon-chevron-down" at bounding box center [386, 434] width 28 height 20
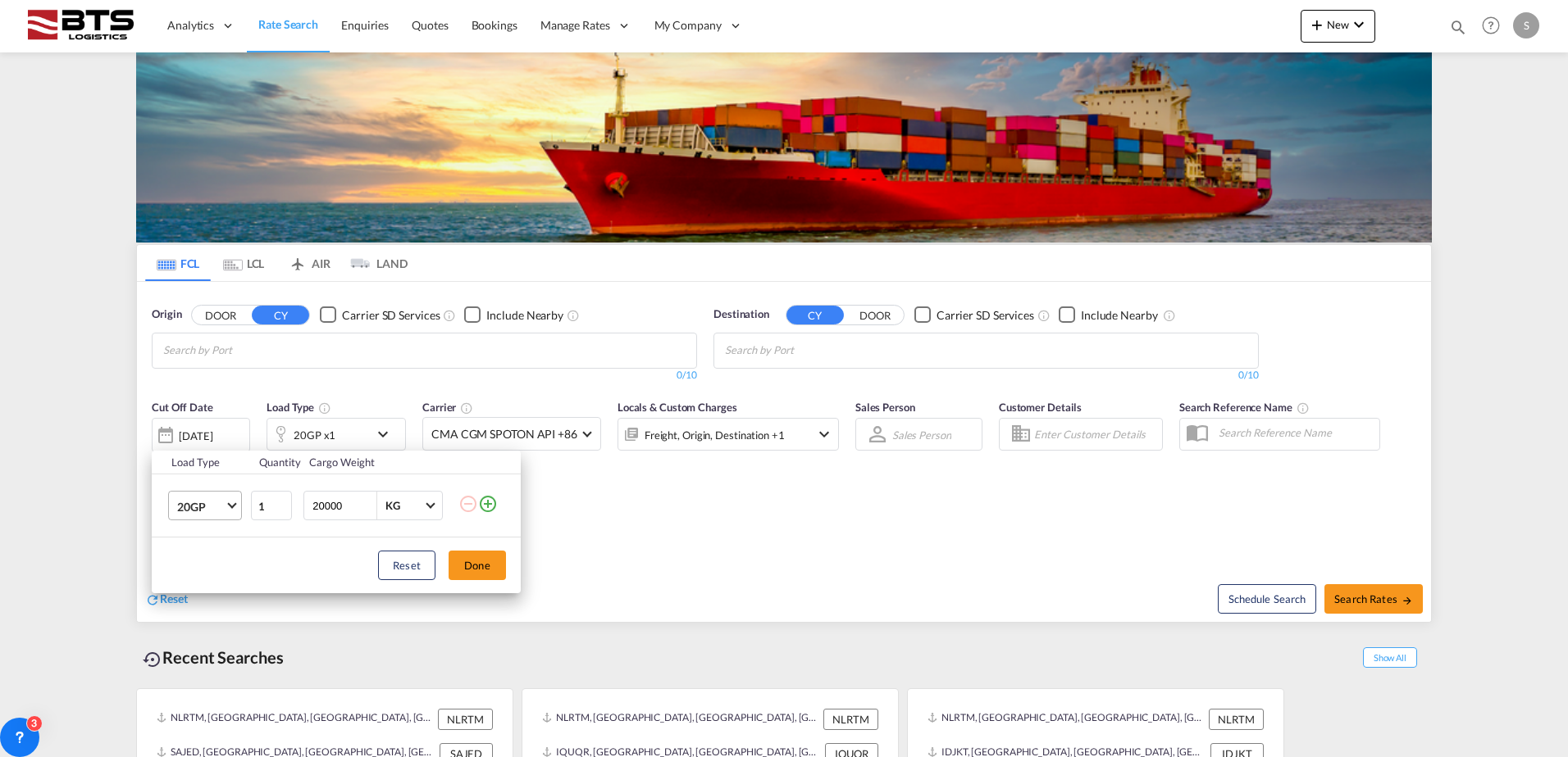
click at [230, 507] on span "Choose: \a20GP" at bounding box center [232, 505] width 9 height 9
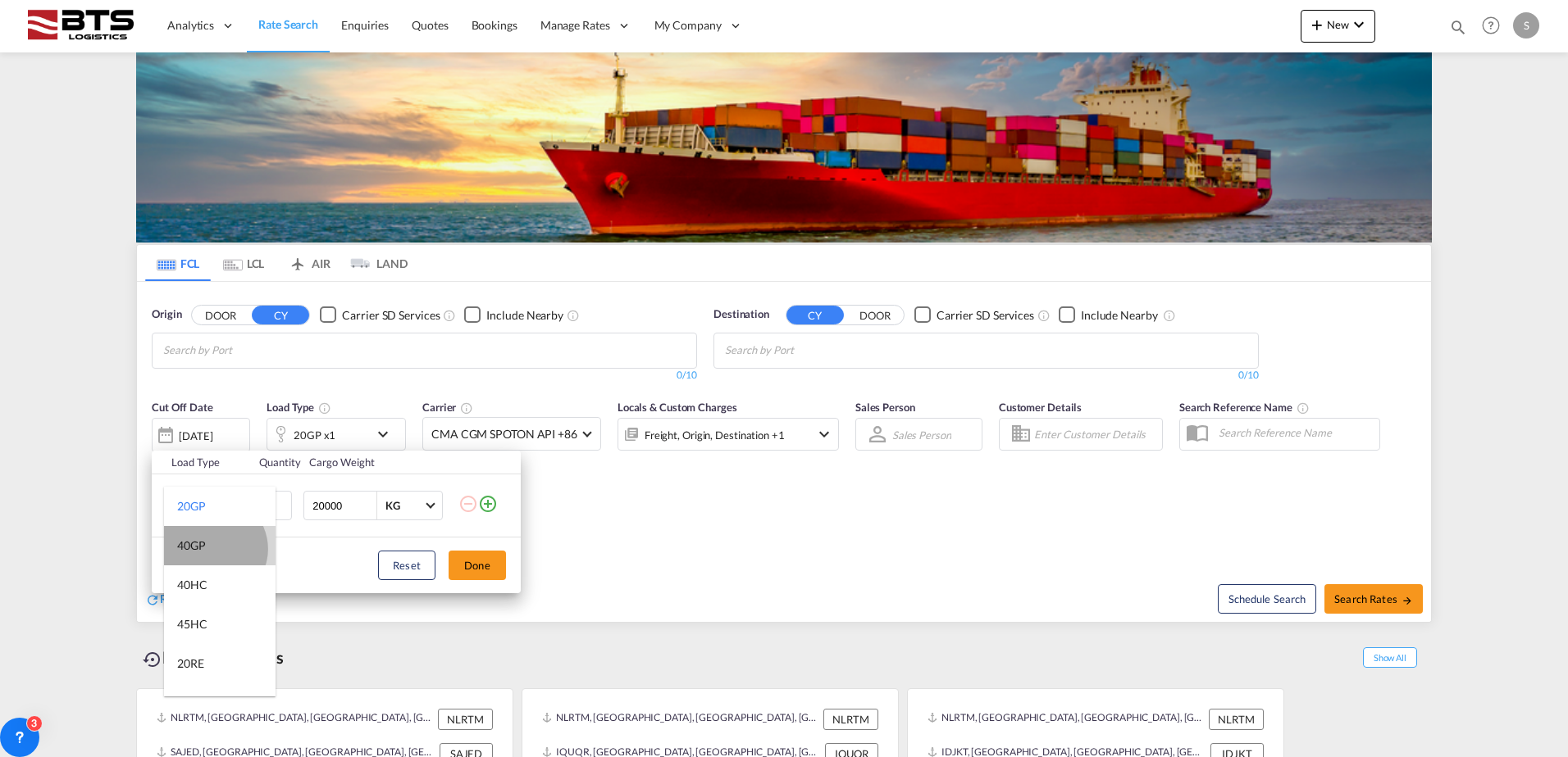
click at [214, 549] on md-option "40GP" at bounding box center [219, 545] width 111 height 39
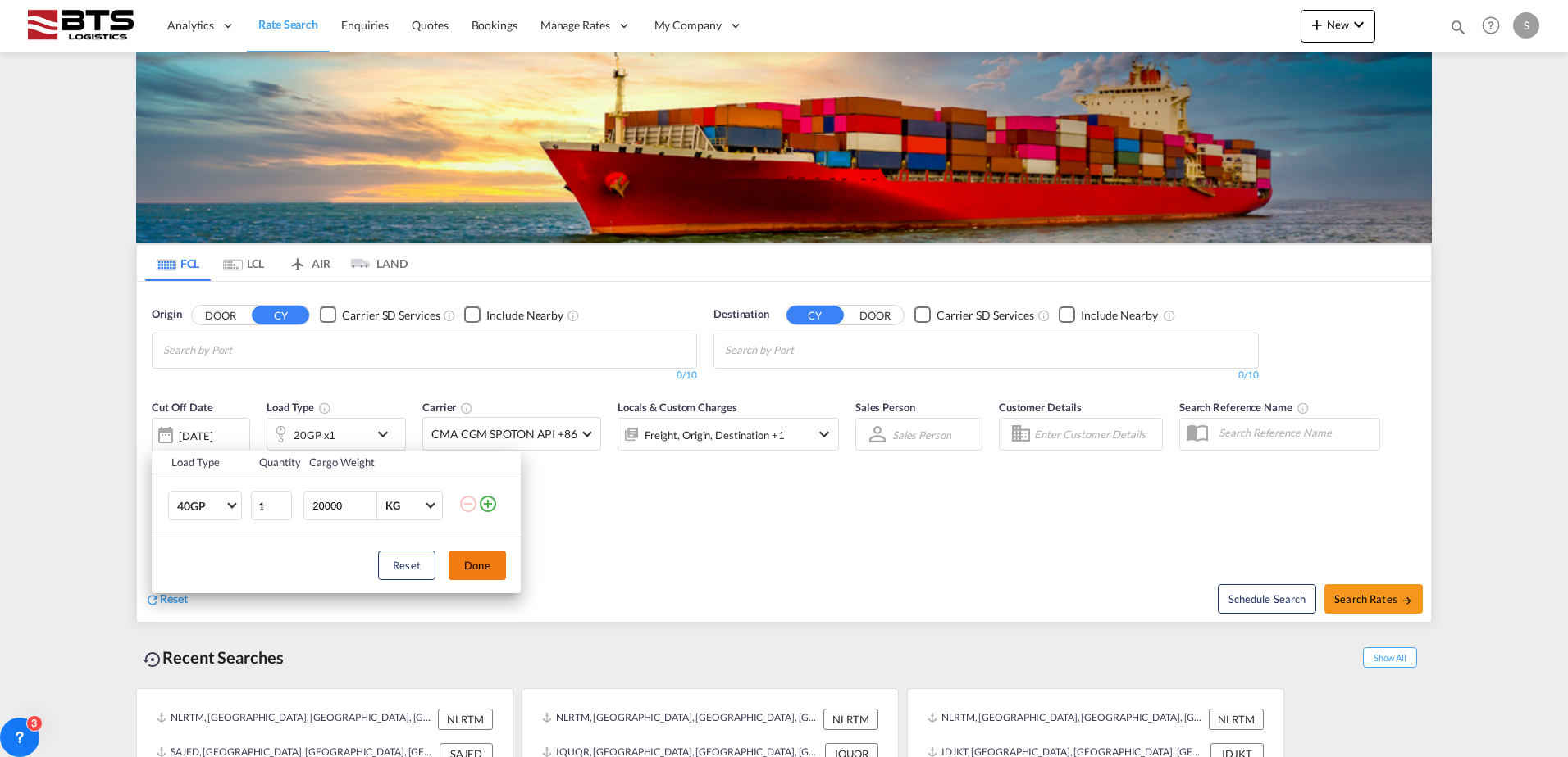
click at [482, 563] on button "Done" at bounding box center [476, 564] width 57 height 29
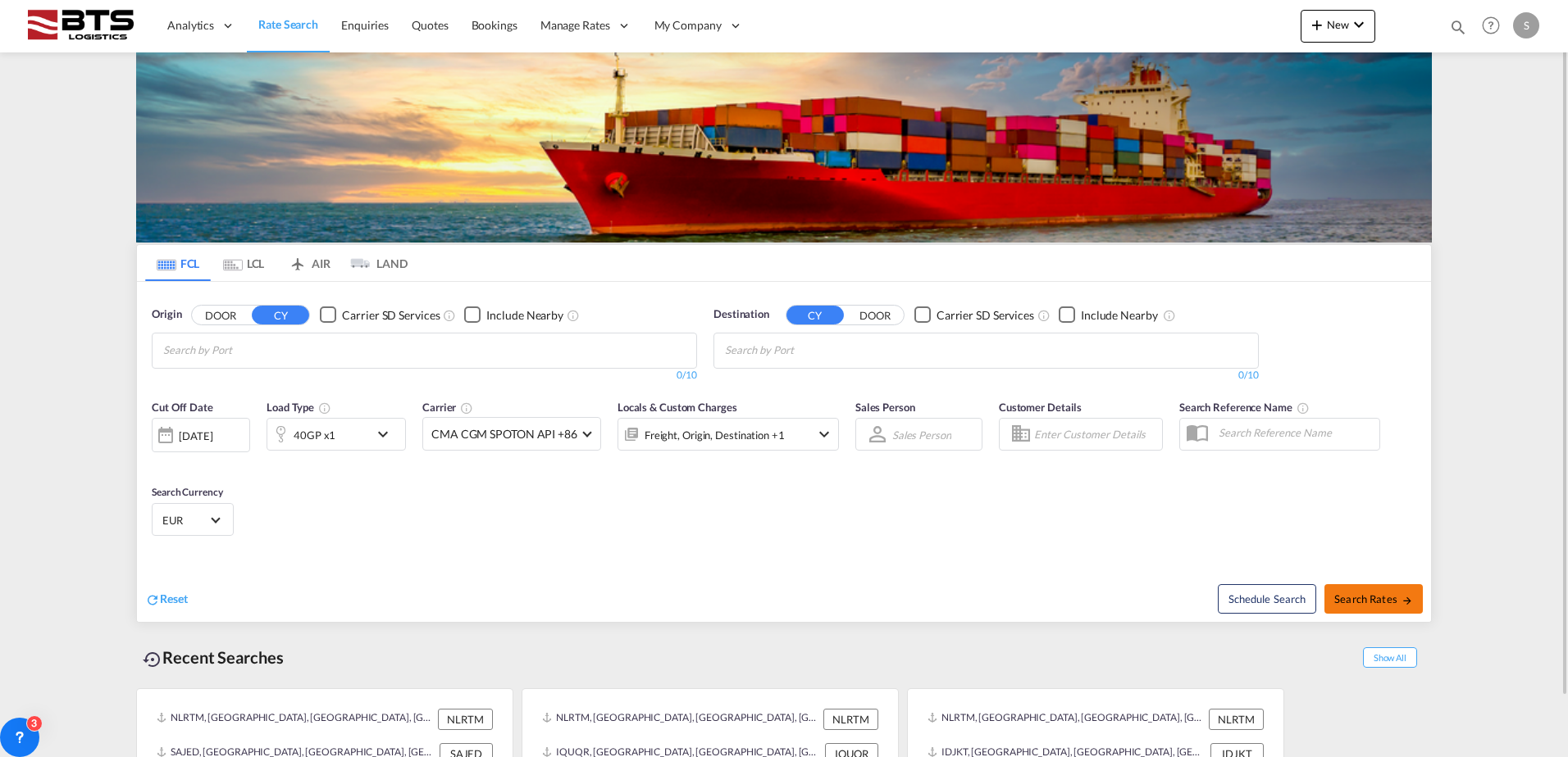
click at [1377, 593] on span "Search Rates" at bounding box center [1372, 600] width 79 height 13
click at [255, 351] on input "Chips input." at bounding box center [241, 351] width 156 height 27
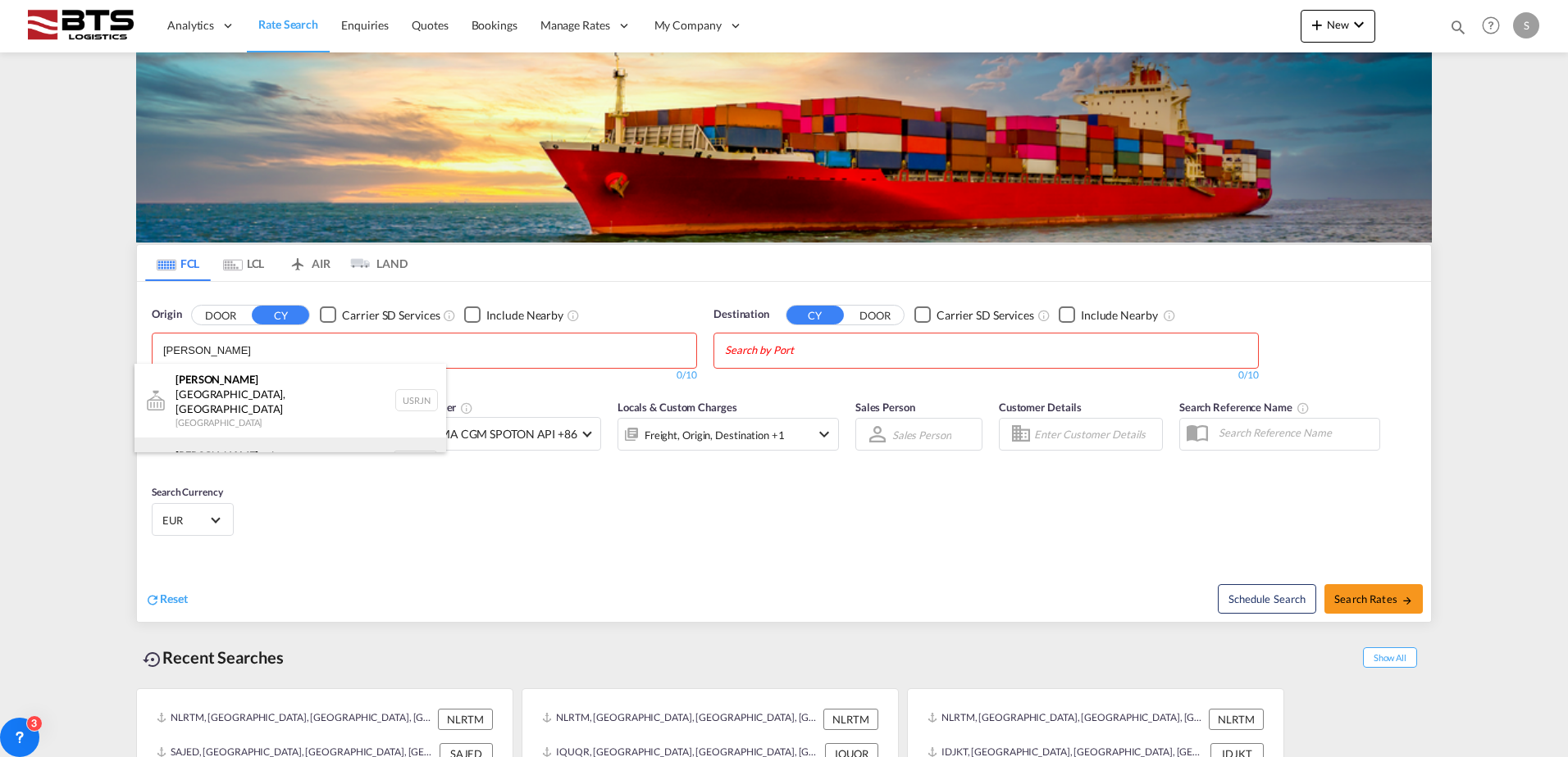
type input "[PERSON_NAME]"
click at [242, 437] on div "Rott erdam Netherlands NLRTM" at bounding box center [290, 462] width 311 height 49
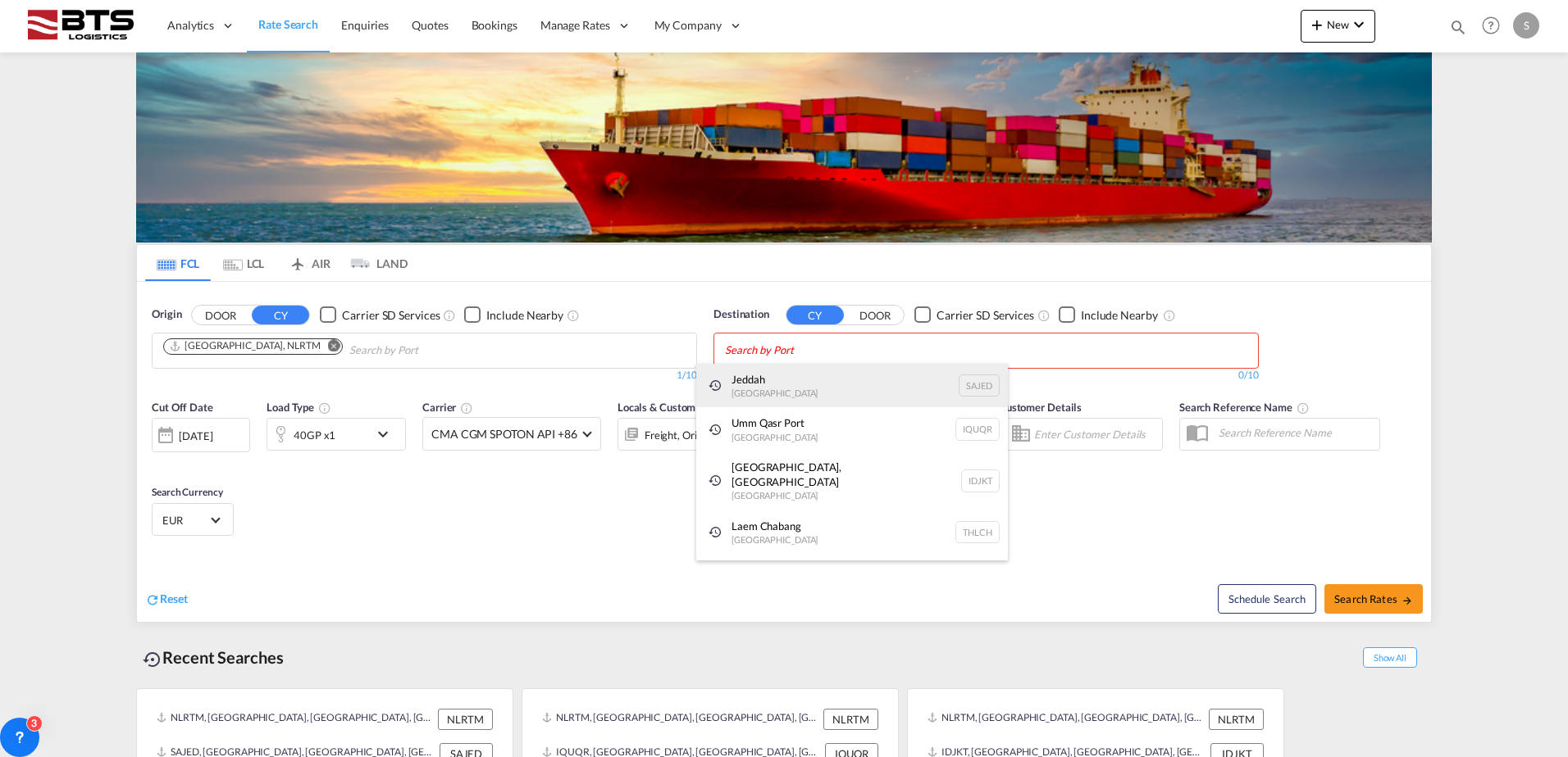
click at [801, 376] on div "Jeddah Saudi Arabia SAJED" at bounding box center [851, 386] width 311 height 45
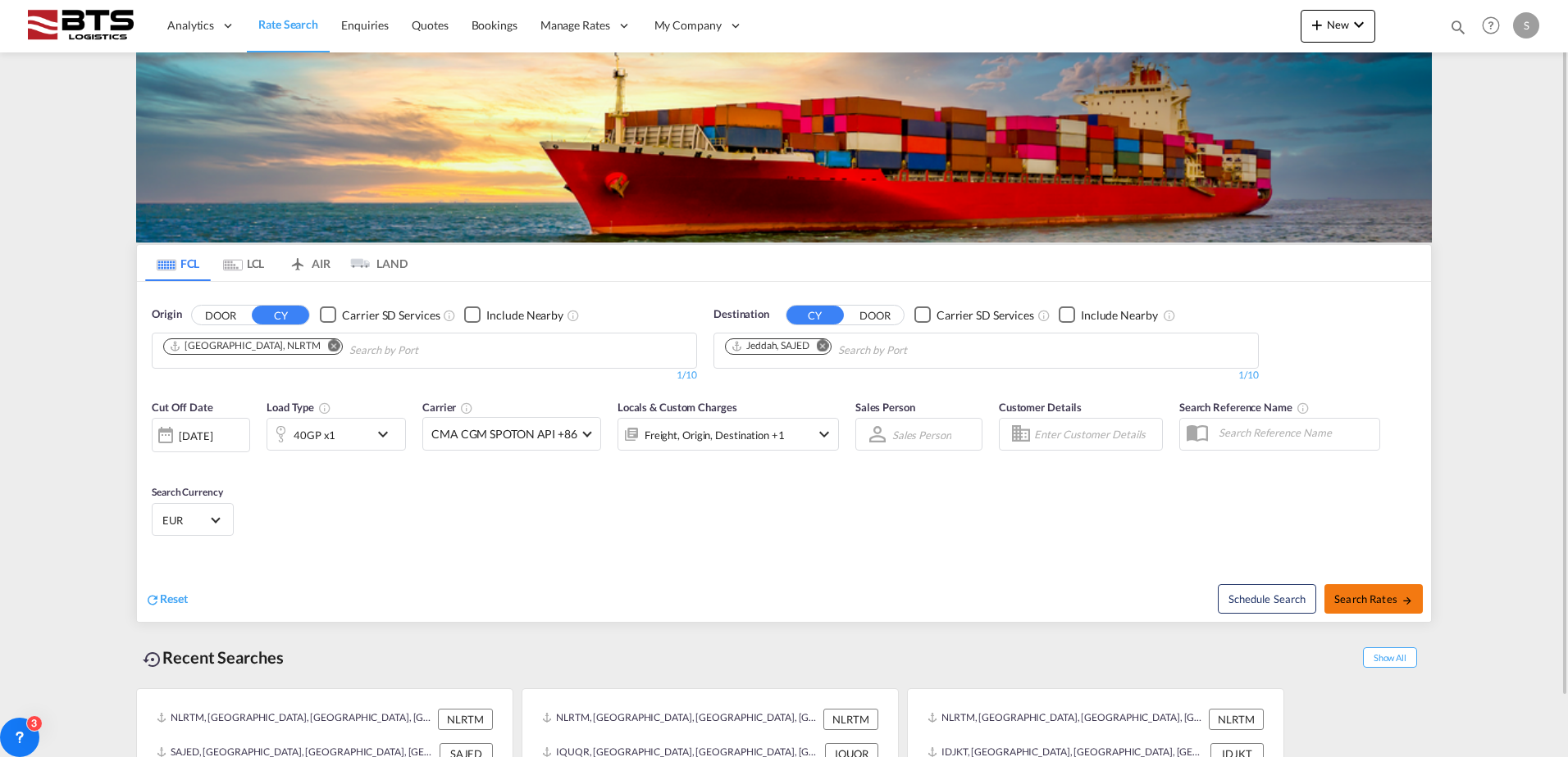
click at [1348, 603] on span "Search Rates" at bounding box center [1372, 600] width 79 height 13
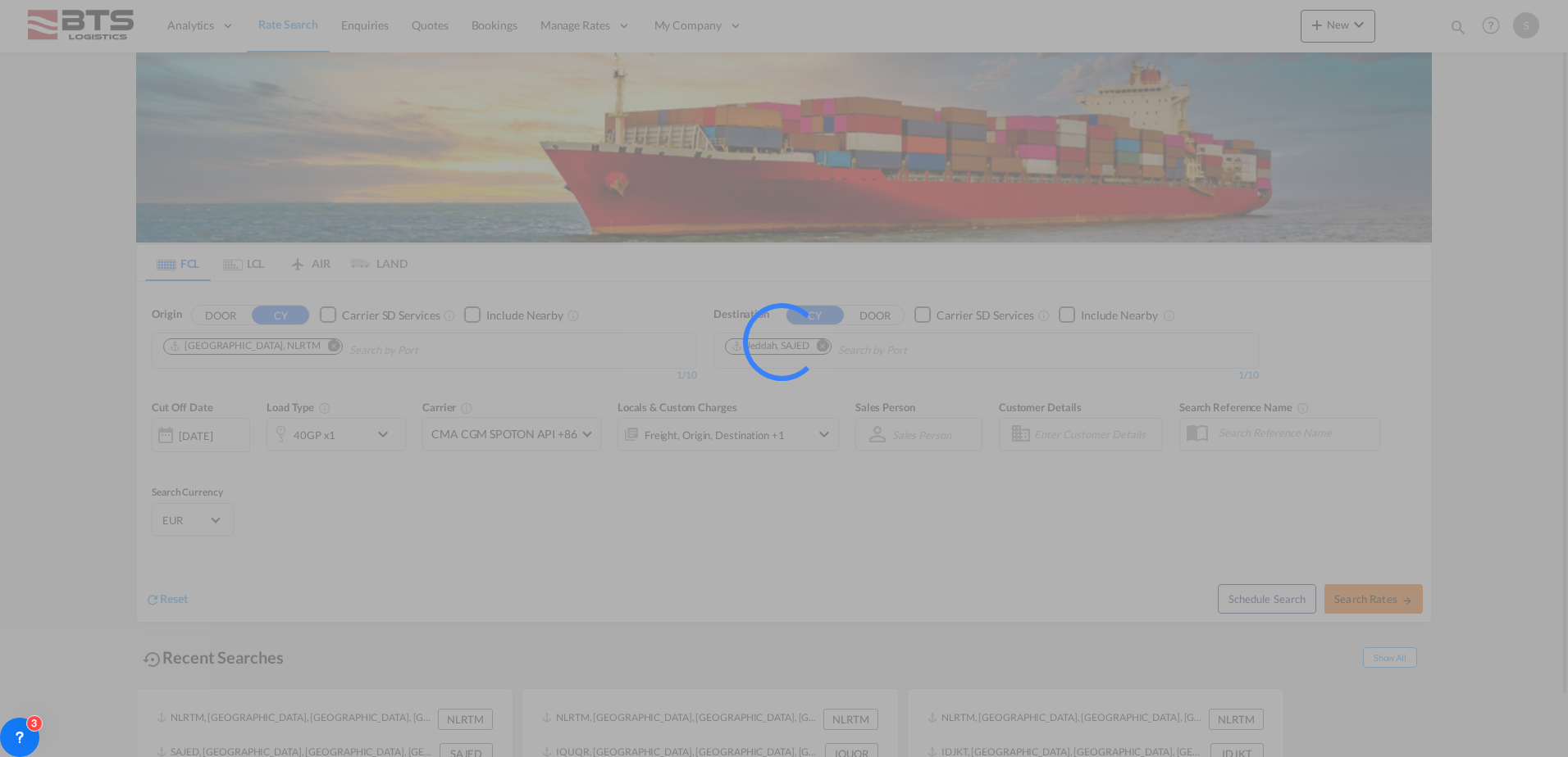
type input "NLRTM to SAJED / 13 Aug 2025"
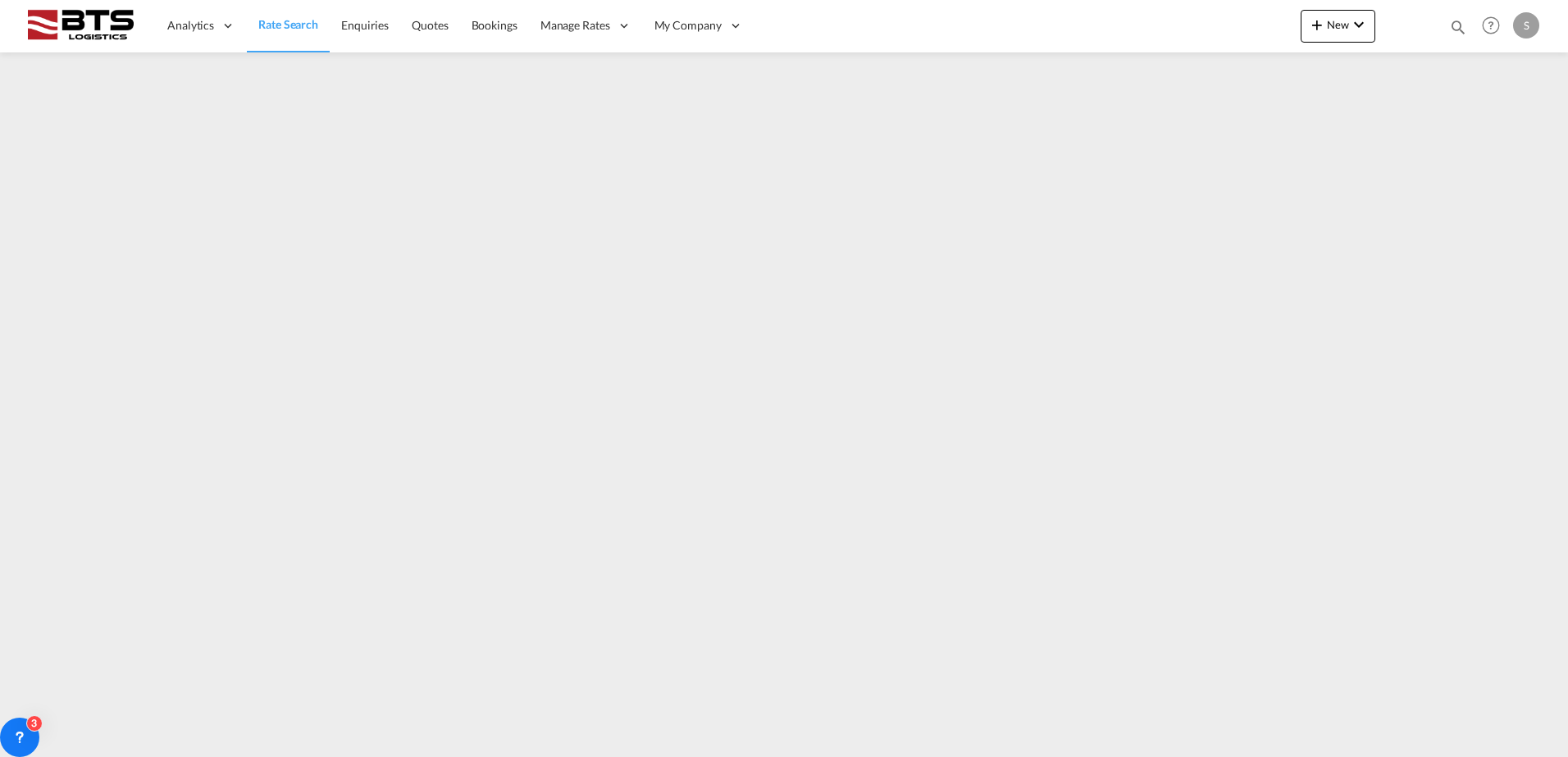
drag, startPoint x: 272, startPoint y: 28, endPoint x: 274, endPoint y: 51, distance: 23.1
click at [272, 28] on span "Rate Search" at bounding box center [288, 24] width 60 height 14
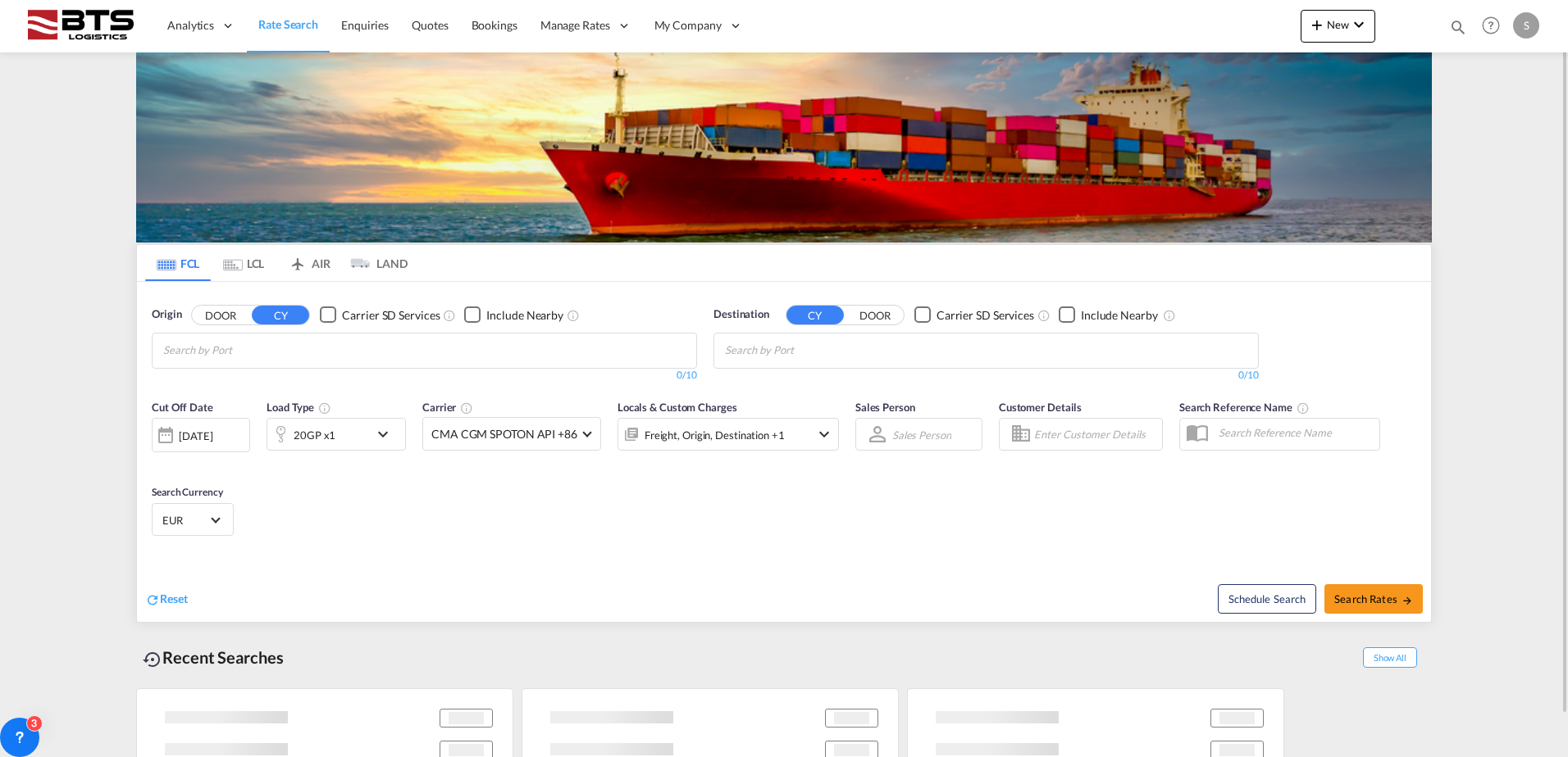
click at [370, 433] on div "20GP x1" at bounding box center [336, 434] width 140 height 33
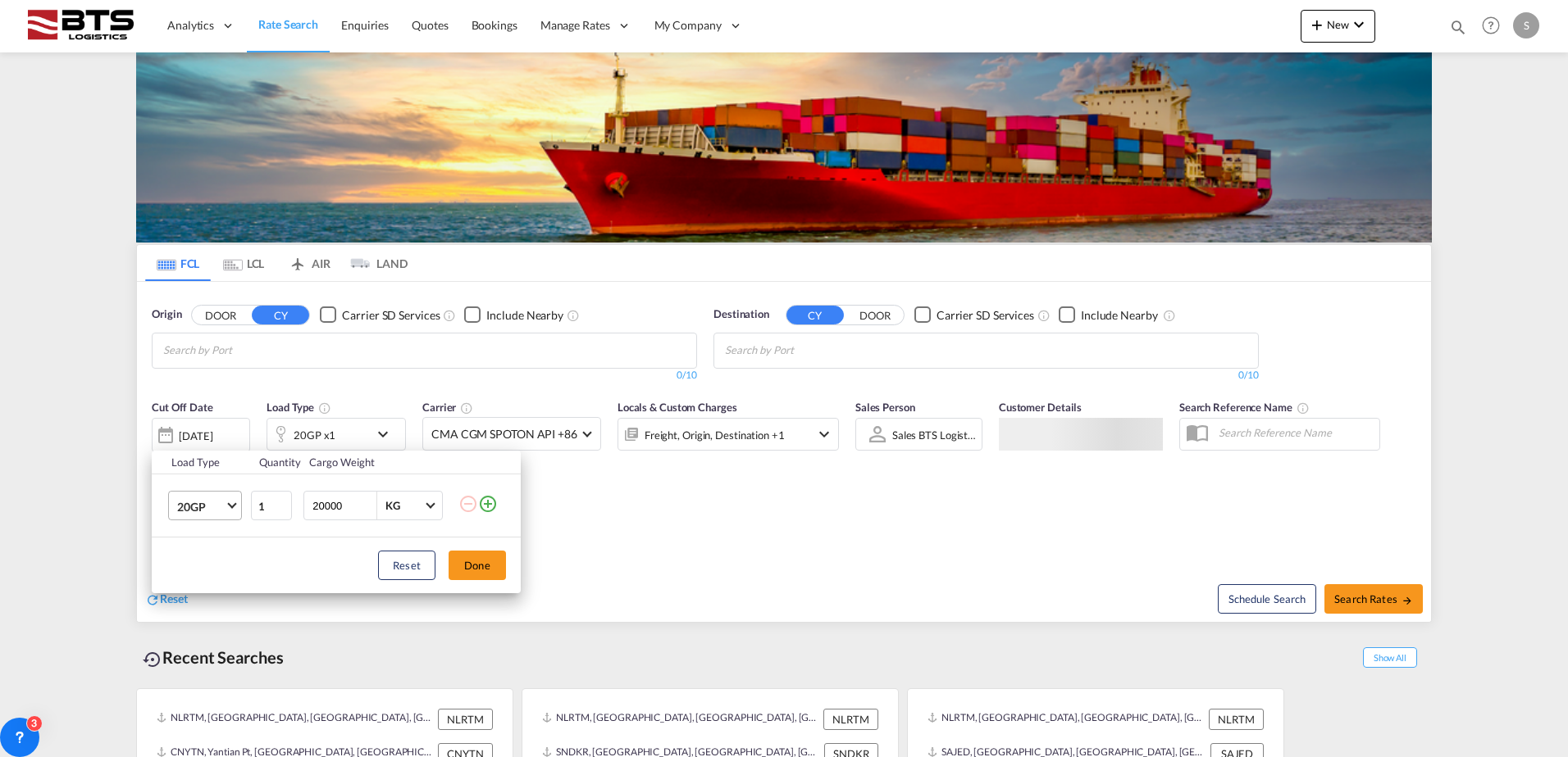
click at [220, 501] on span "20GP" at bounding box center [201, 507] width 47 height 16
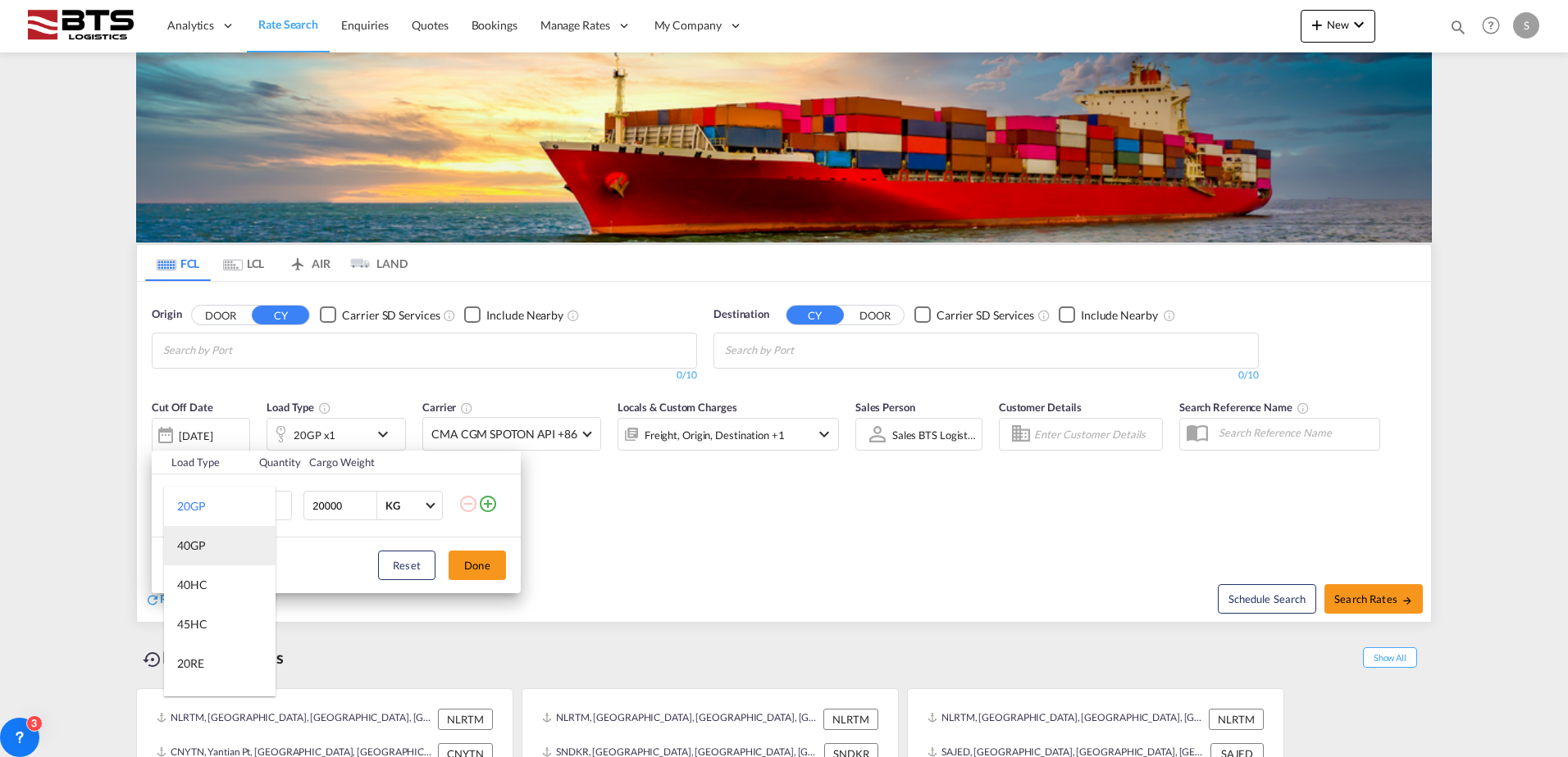
click at [217, 555] on md-option "40GP" at bounding box center [219, 545] width 111 height 39
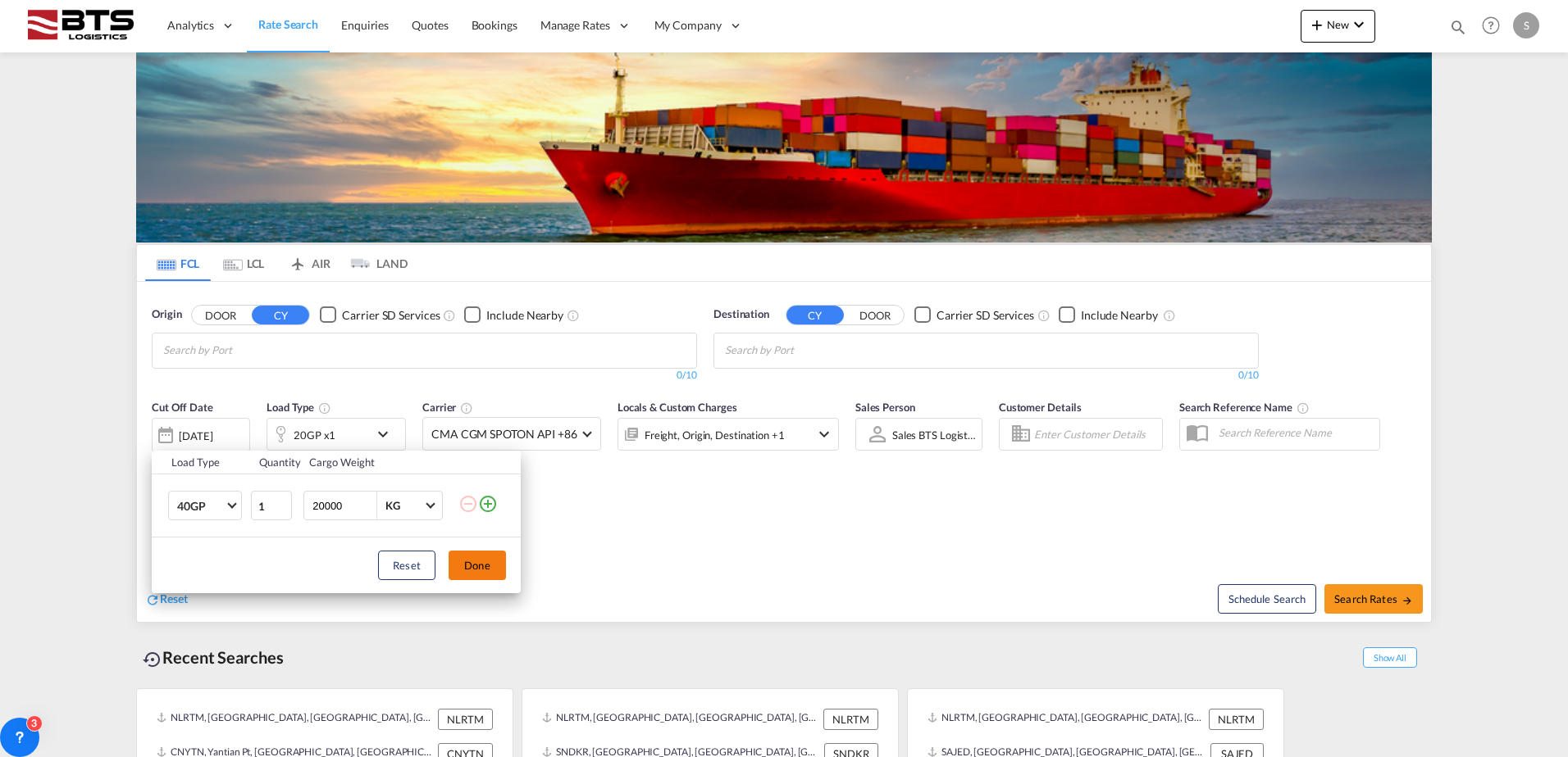
click at [476, 566] on button "Done" at bounding box center [476, 564] width 57 height 29
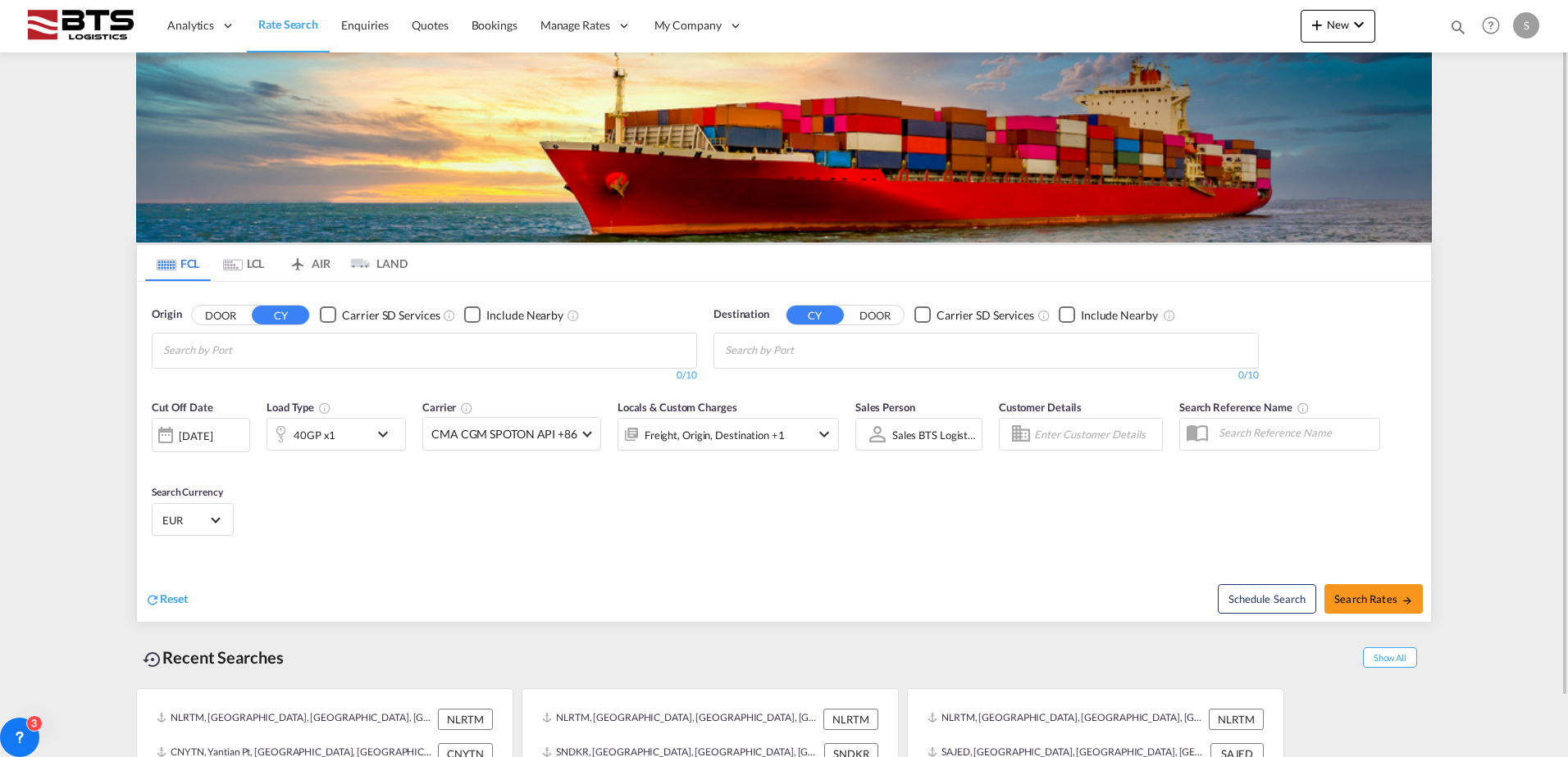
click at [370, 344] on md-chips at bounding box center [424, 351] width 544 height 34
type input "[PERSON_NAME]"
click at [244, 437] on div "Rott erdam Netherlands NLRTM" at bounding box center [290, 462] width 311 height 49
click at [379, 434] on md-icon "icon-chevron-down" at bounding box center [386, 434] width 28 height 20
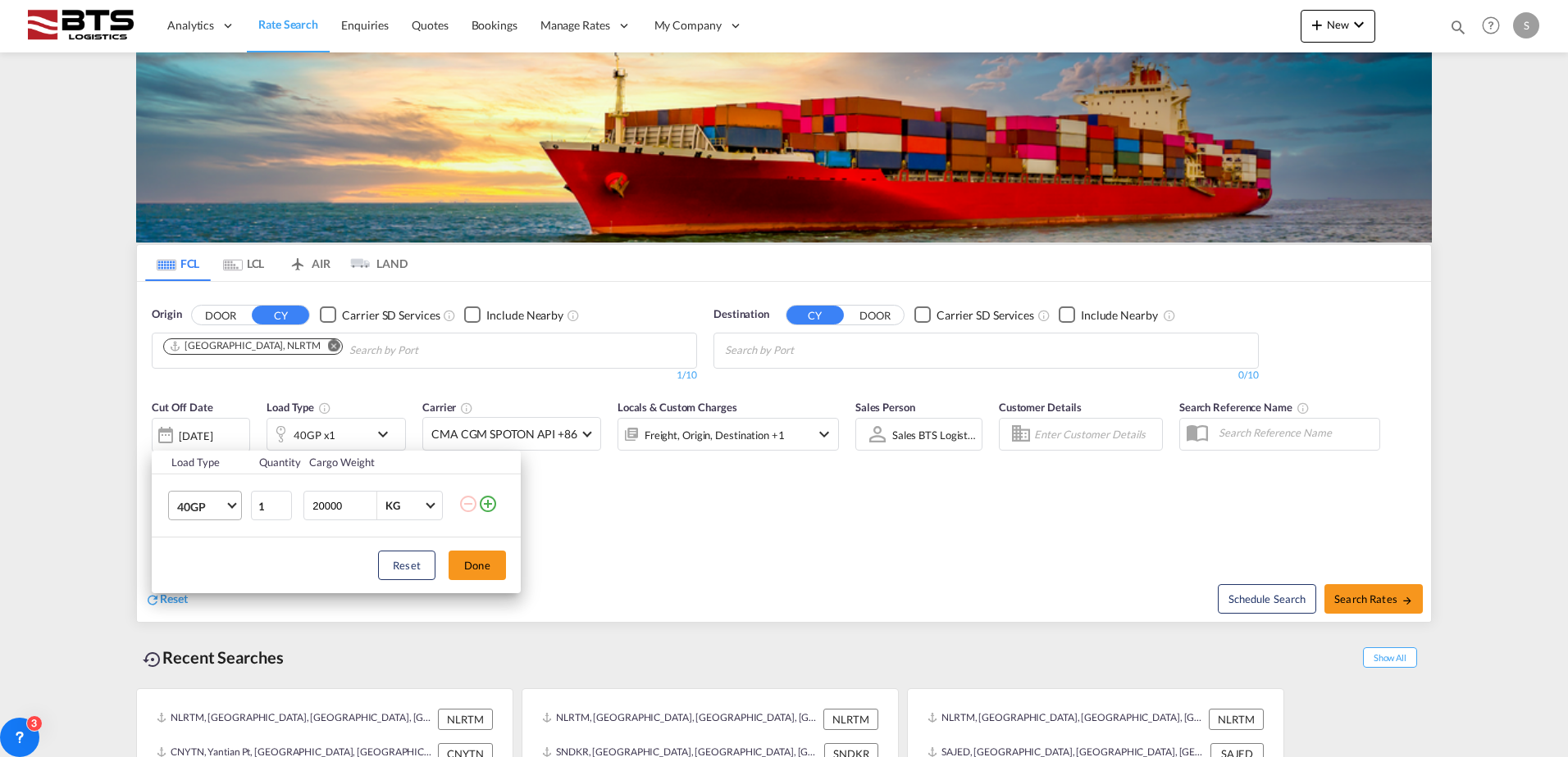
click at [226, 502] on md-select-value "40GP" at bounding box center [208, 505] width 65 height 28
click at [219, 478] on md-option "20GP" at bounding box center [219, 467] width 111 height 39
click at [482, 575] on button "Done" at bounding box center [476, 564] width 57 height 29
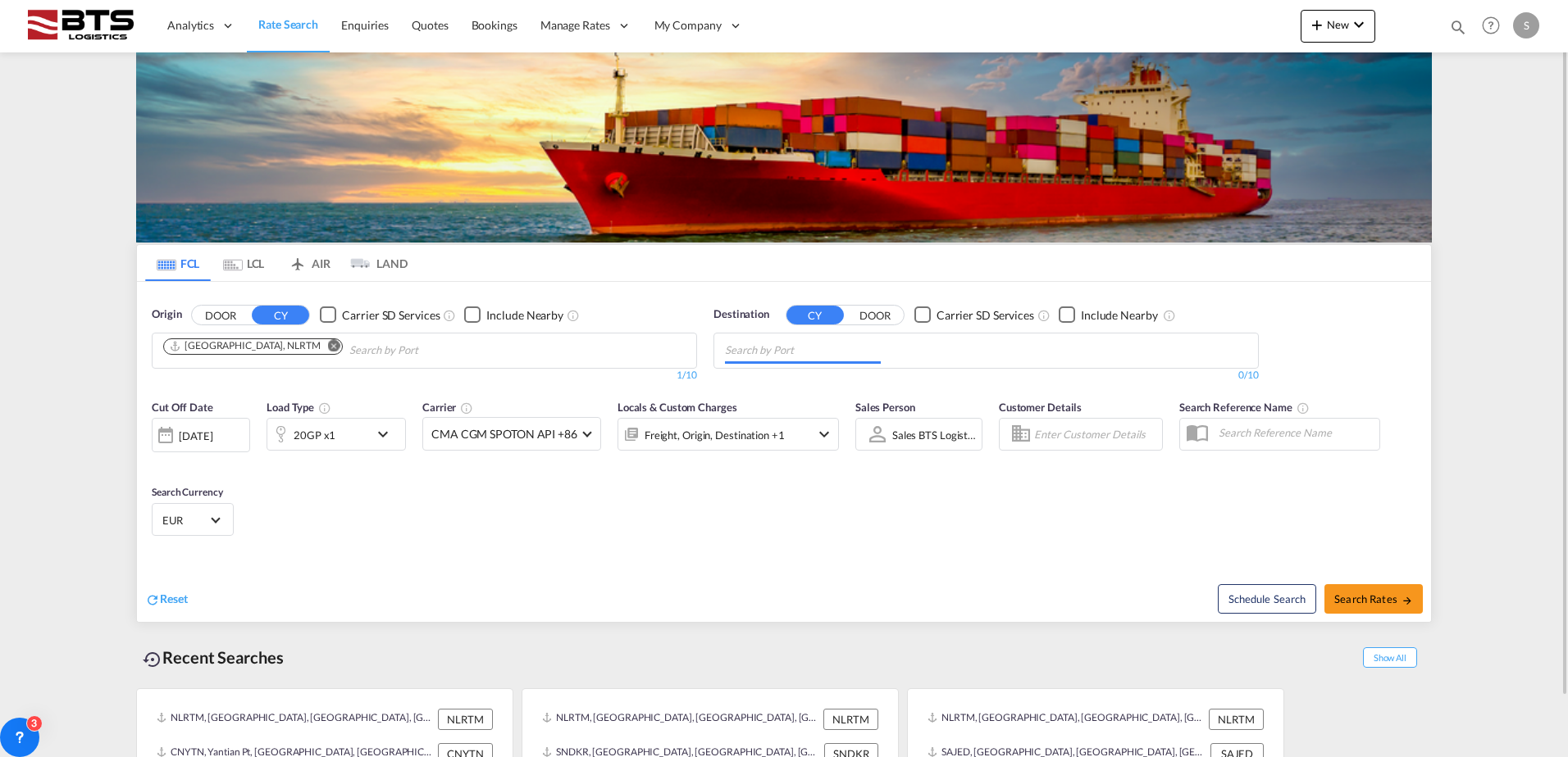
click at [822, 353] on input "Chips input." at bounding box center [803, 351] width 156 height 27
type input "jedda"
click at [804, 381] on div "Jedda h Saudi Arabia SAJED" at bounding box center [851, 389] width 311 height 49
click at [1363, 600] on span "Search Rates" at bounding box center [1372, 600] width 79 height 13
type input "NLRTM to SAJED / 13 Aug 2025"
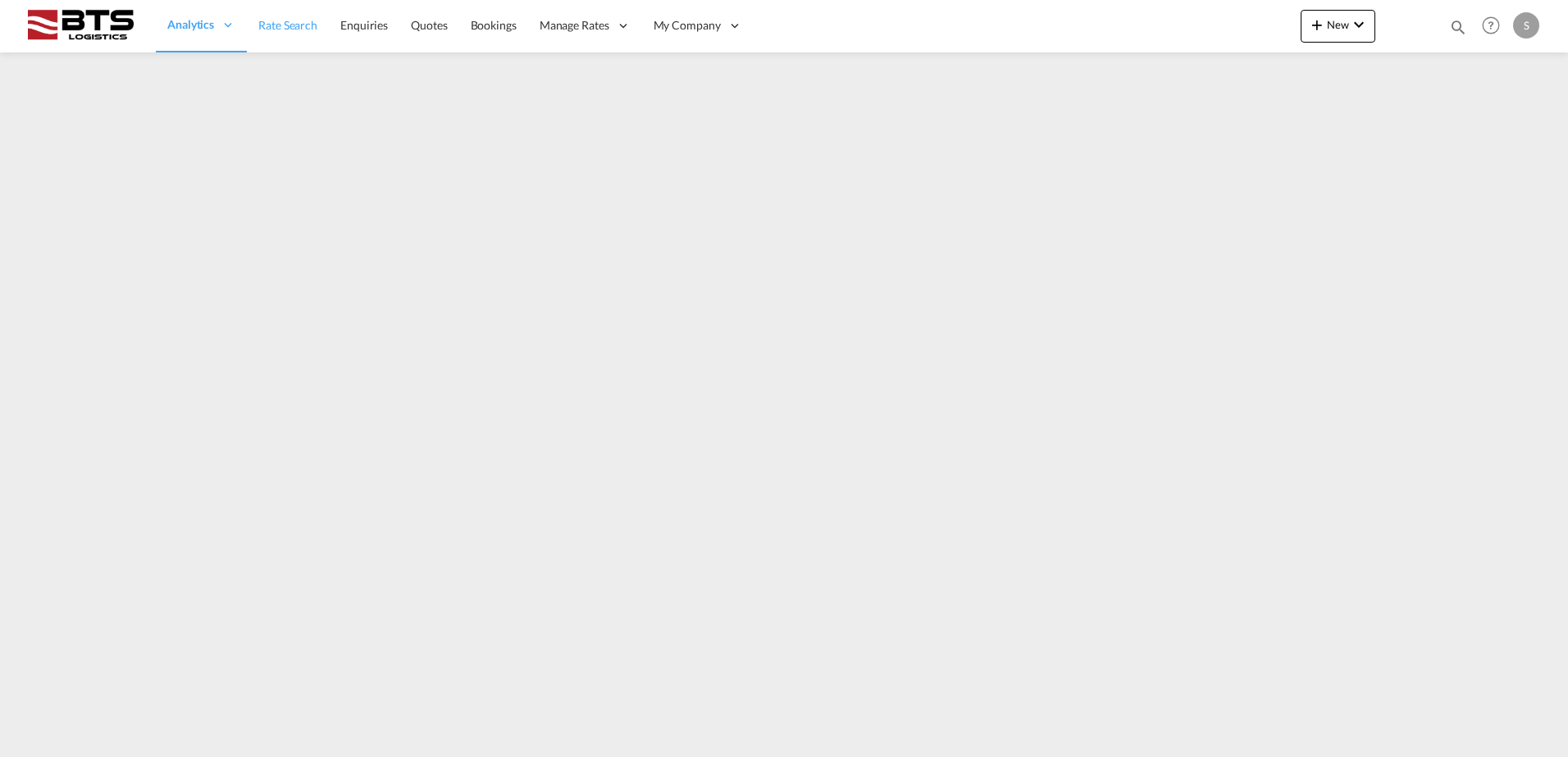
drag, startPoint x: 288, startPoint y: 28, endPoint x: 319, endPoint y: 45, distance: 35.4
click at [288, 28] on span "Rate Search" at bounding box center [288, 25] width 59 height 14
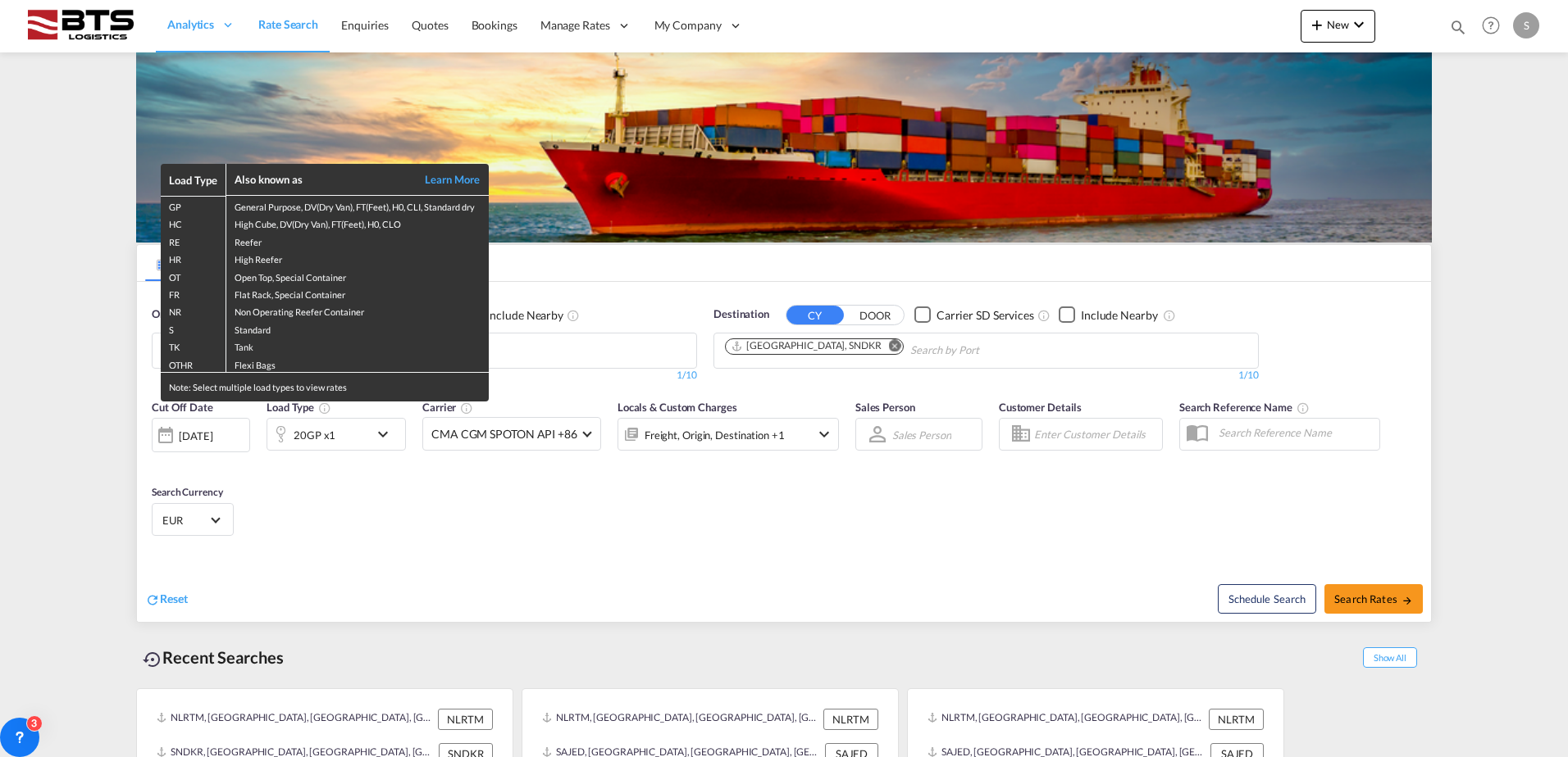
click at [92, 385] on div "Load Type Also known as Learn More GP General Purpose, DV(Dry Van), FT(Feet), H…" at bounding box center [784, 378] width 1568 height 757
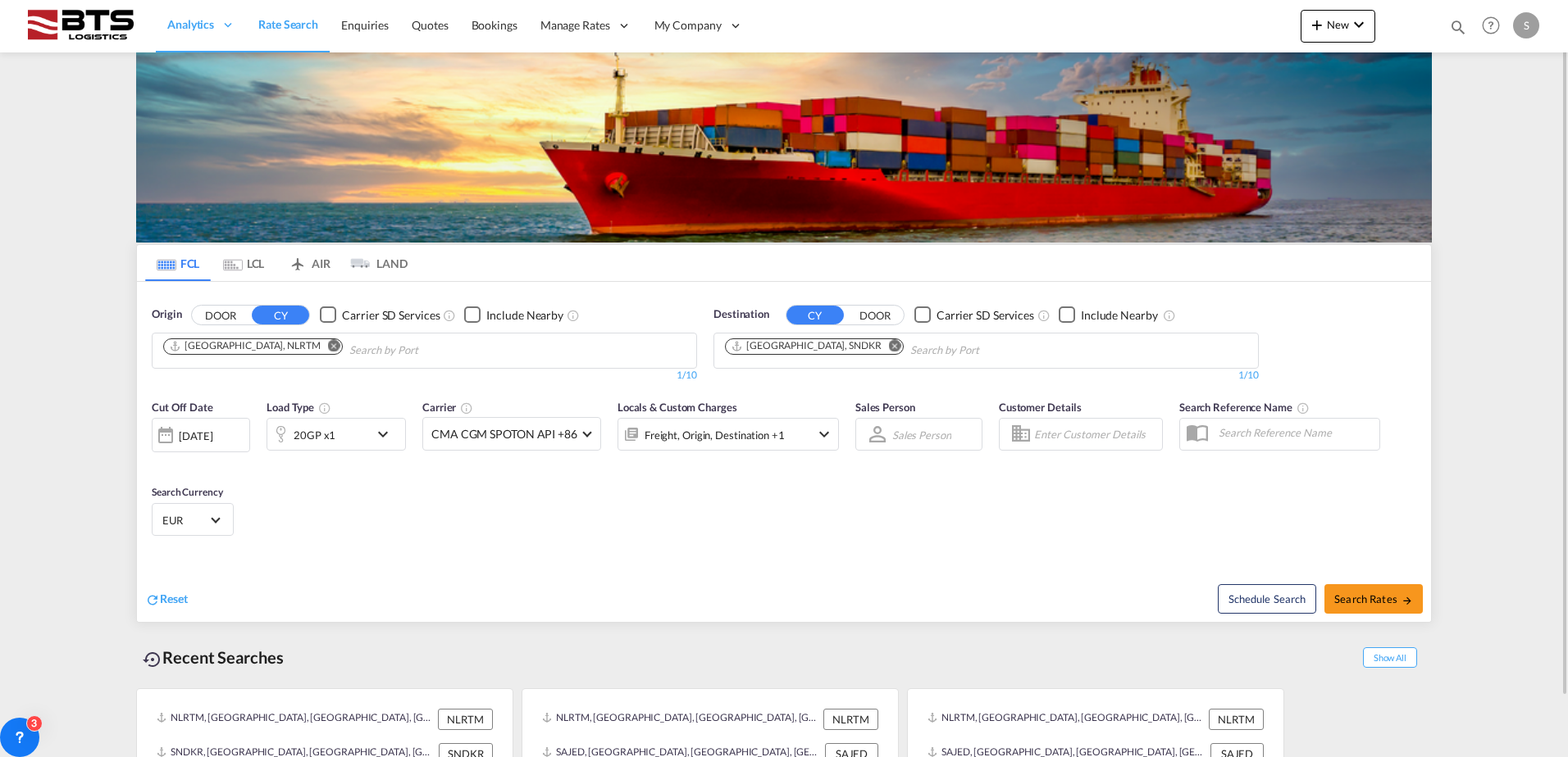
click at [888, 342] on md-icon "Remove" at bounding box center [894, 345] width 12 height 12
click at [808, 346] on body "Analytics Reports Dashboard Rate Search Enquiries Quotes Bookings" at bounding box center [784, 378] width 1568 height 757
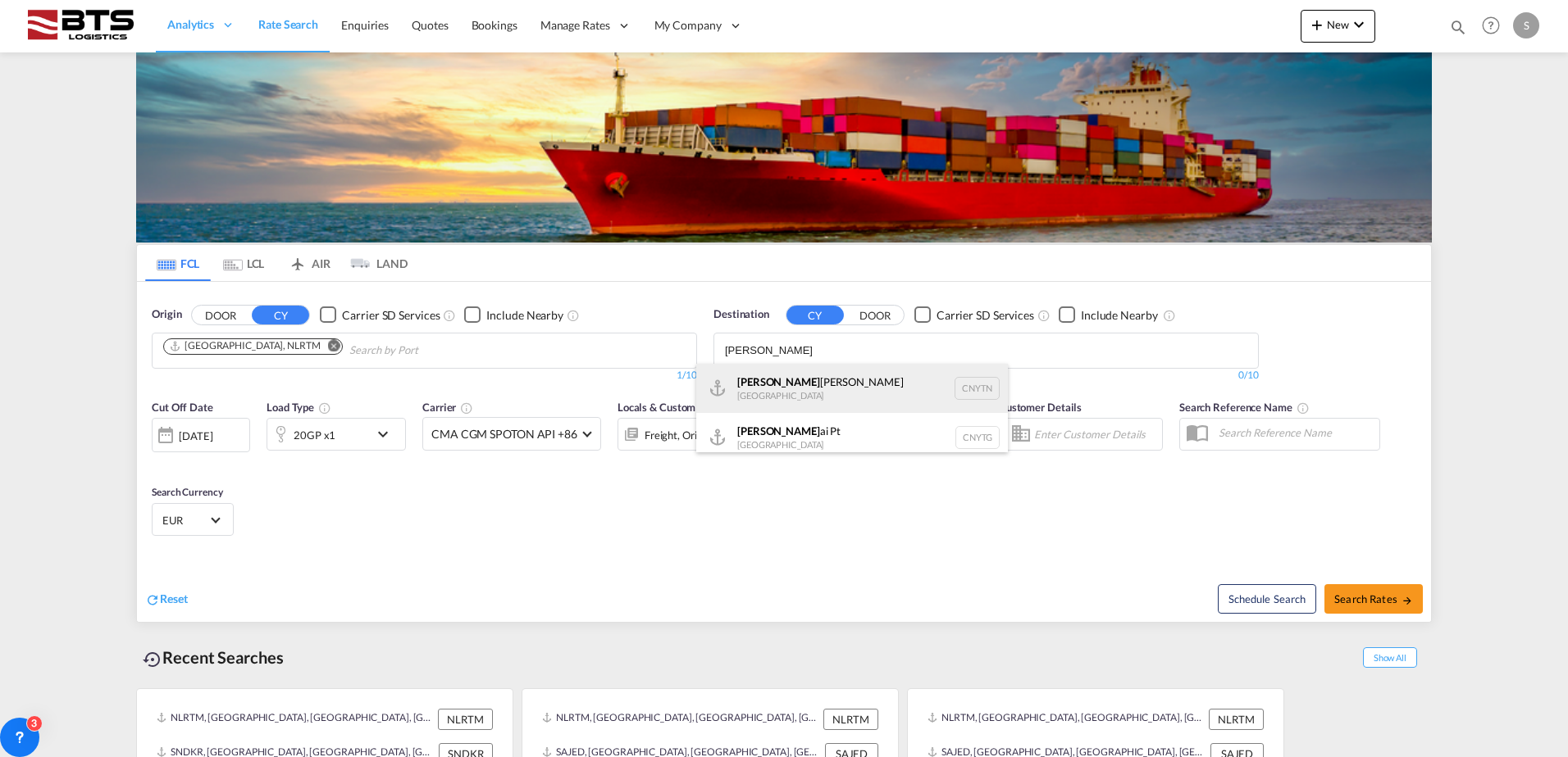
type input "[PERSON_NAME]"
click at [795, 383] on div "[PERSON_NAME] Pt China CNYTN" at bounding box center [851, 389] width 311 height 49
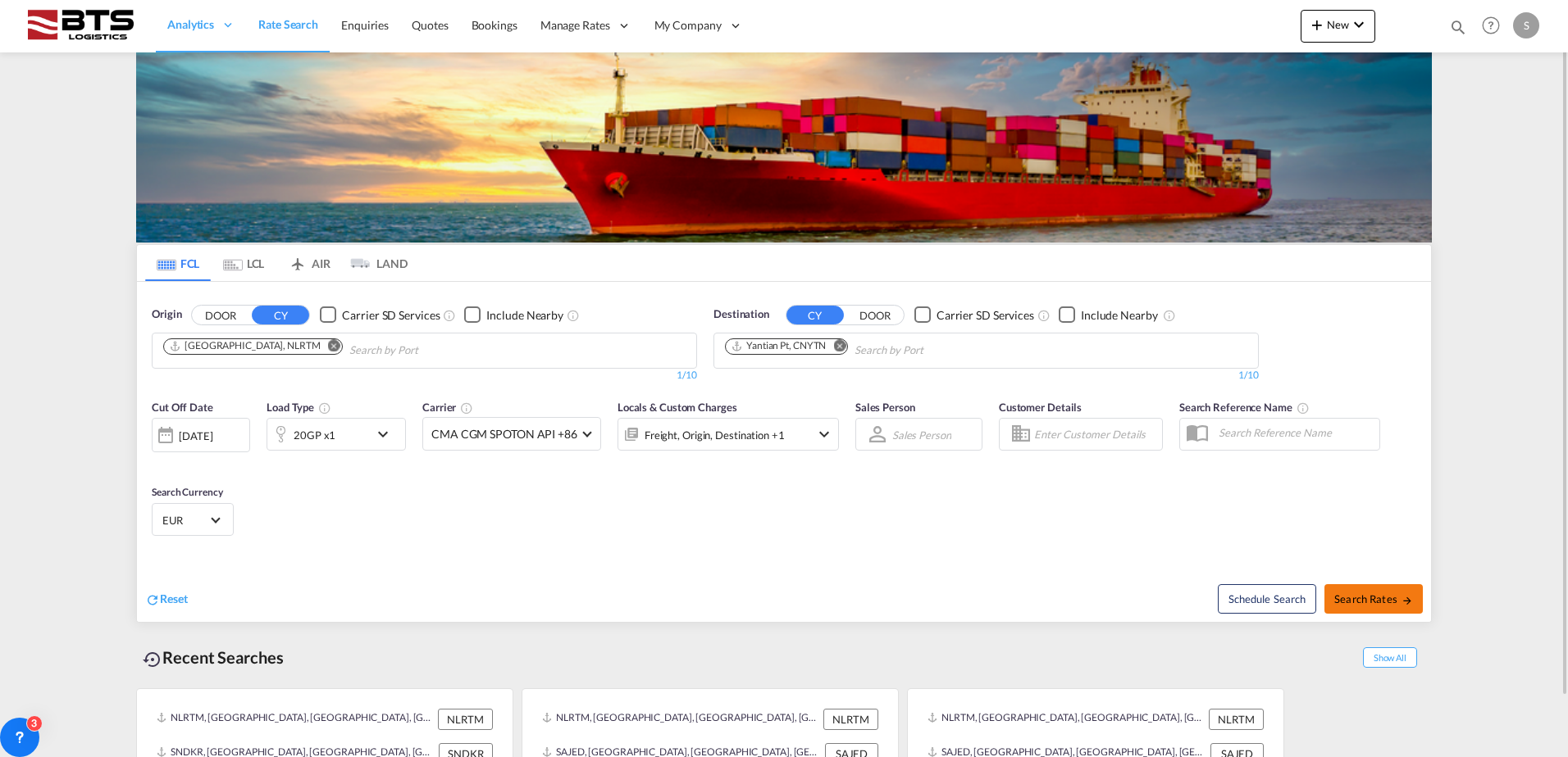
click at [1352, 598] on span "Search Rates" at bounding box center [1372, 600] width 79 height 13
type input "NLRTM to CNYTN / [DATE]"
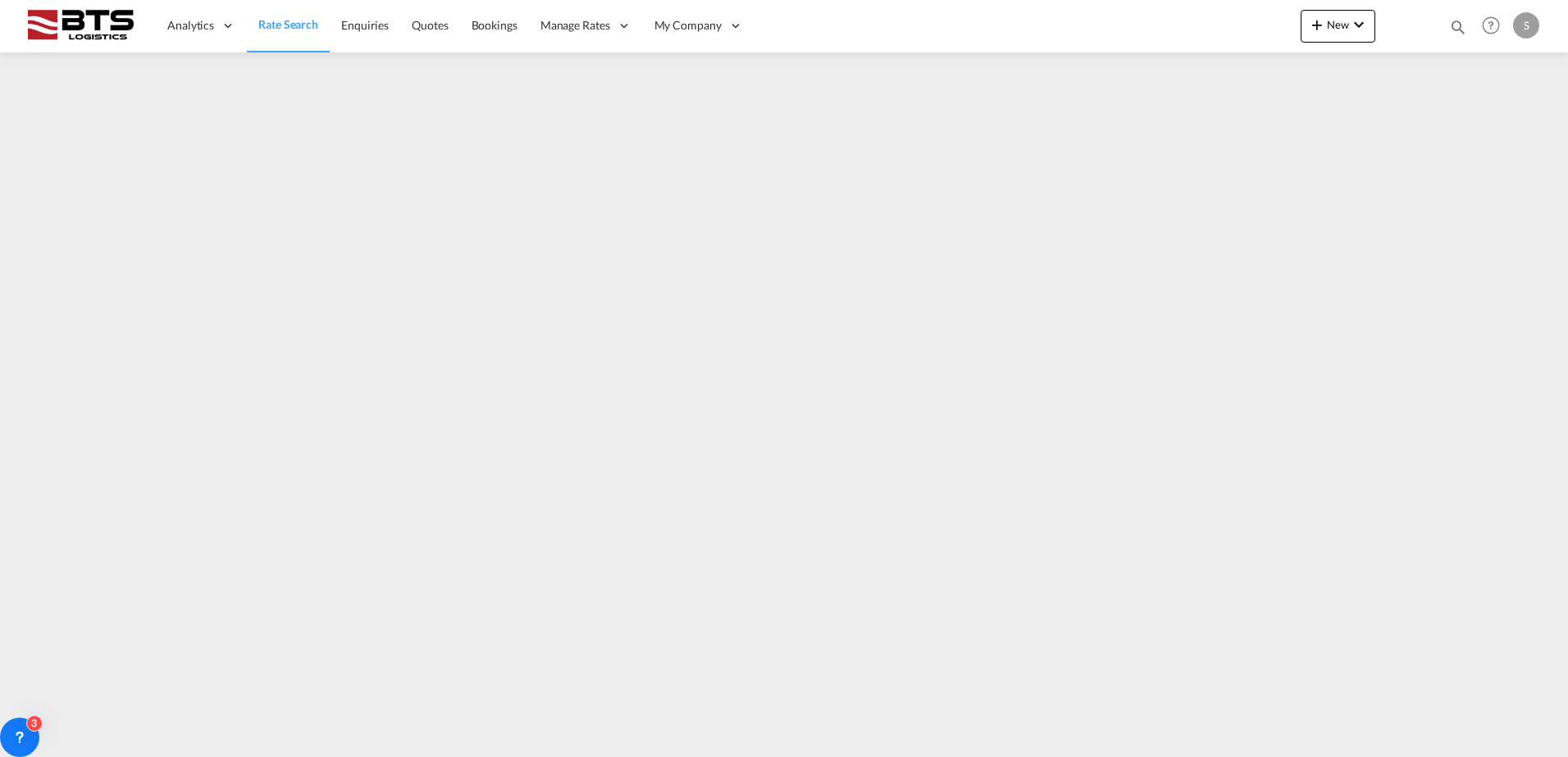
click at [294, 28] on span "Rate Search" at bounding box center [288, 24] width 60 height 14
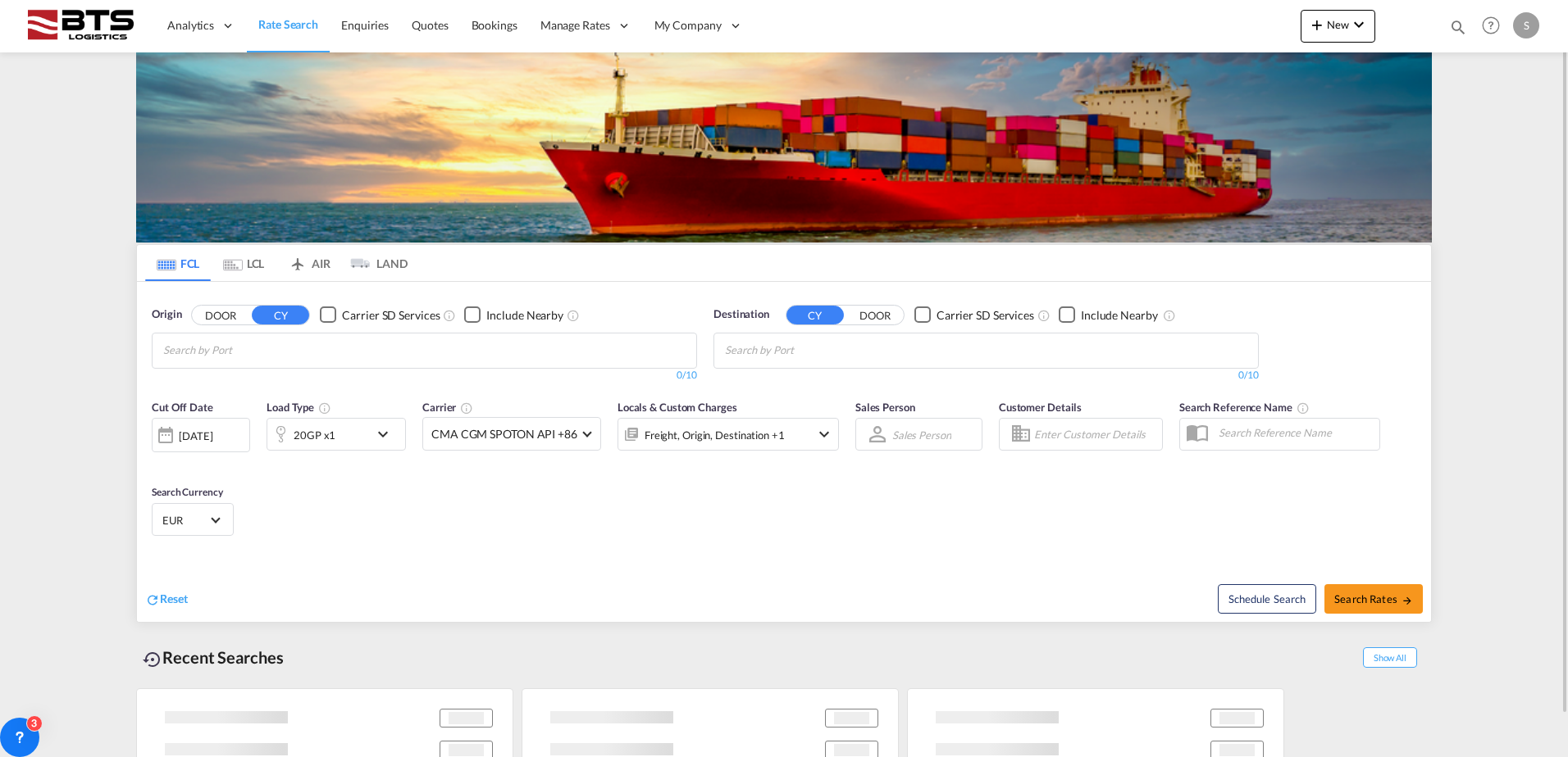
click at [264, 348] on input "Chips input." at bounding box center [241, 351] width 156 height 27
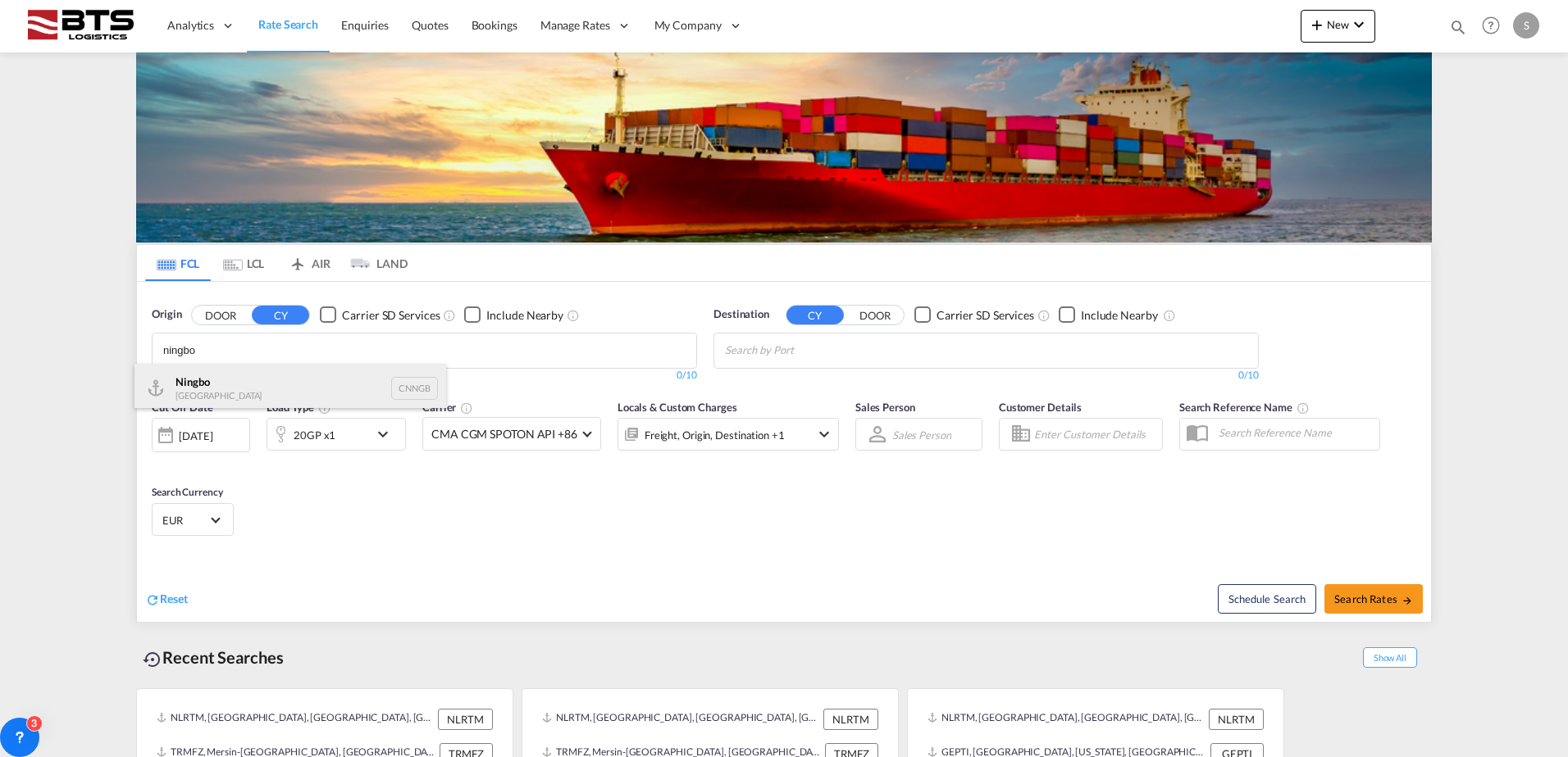
type input "ningbo"
click at [263, 379] on div "Ningbo China CNNGB" at bounding box center [290, 389] width 311 height 49
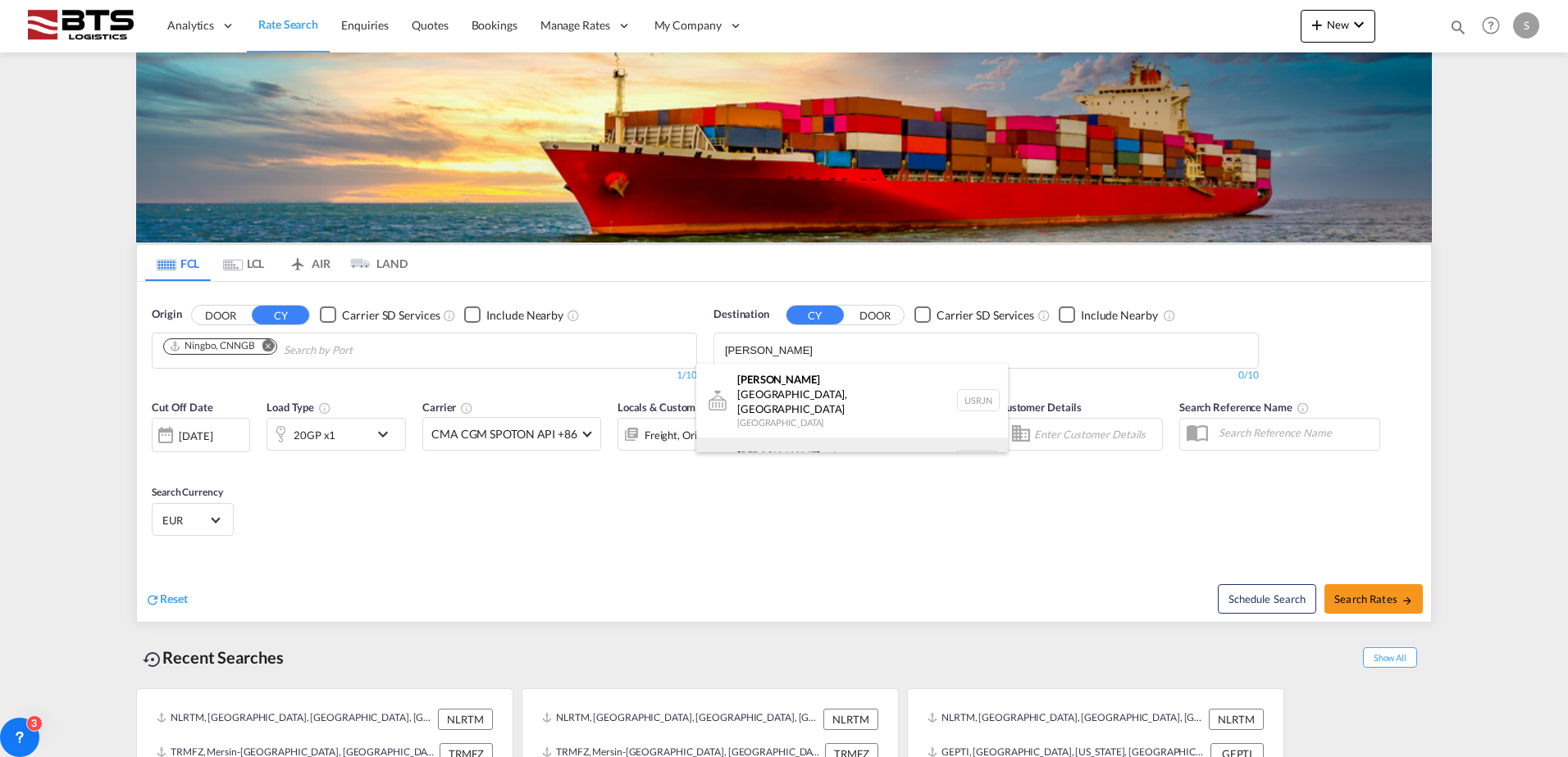
type input "[PERSON_NAME]"
click at [810, 437] on div "[PERSON_NAME] erdam [GEOGRAPHIC_DATA] NLRTM" at bounding box center [851, 462] width 311 height 49
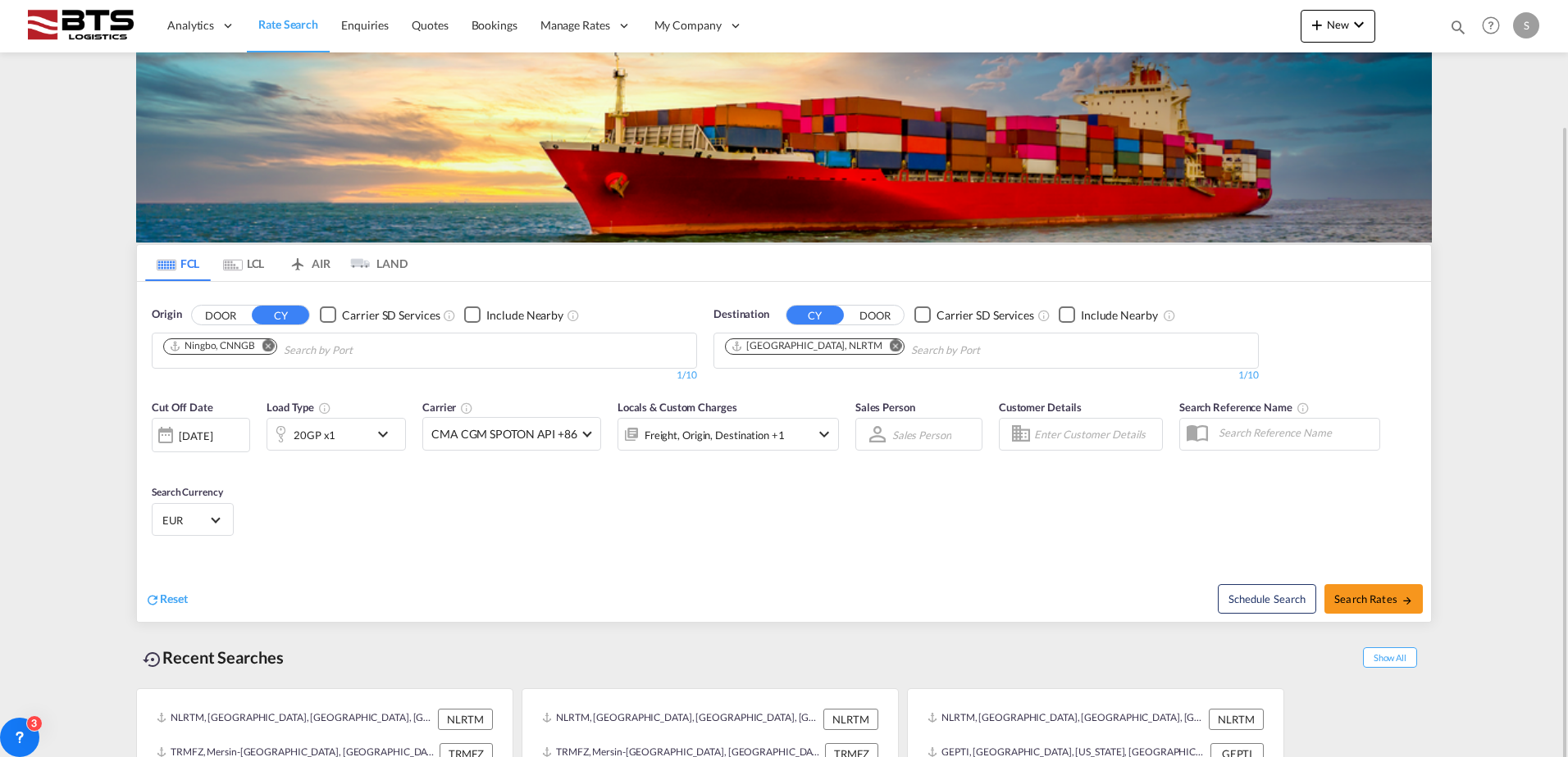
scroll to position [65, 0]
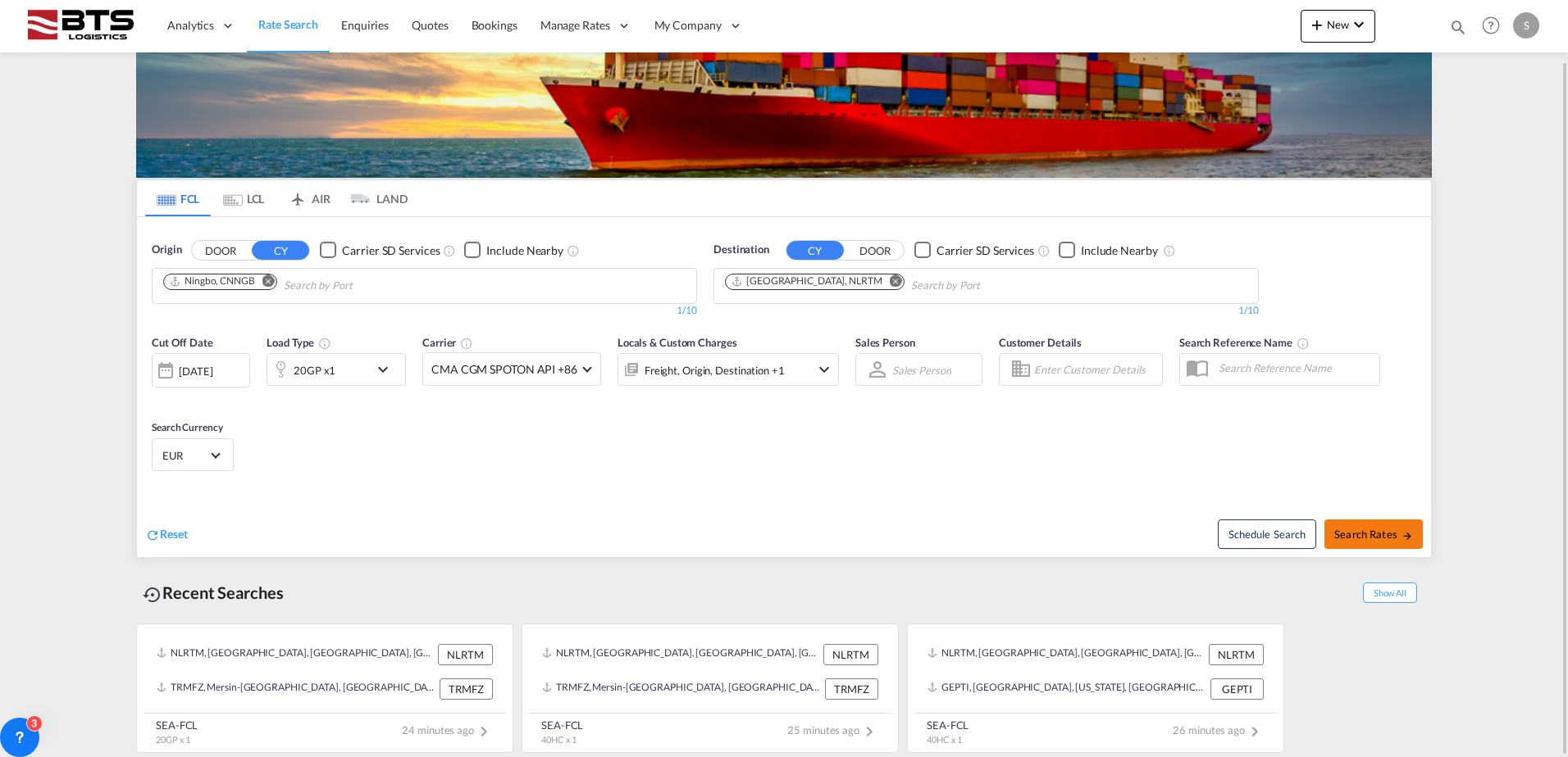
click at [1362, 538] on span "Search Rates" at bounding box center [1372, 534] width 79 height 13
type input "CNNGB to NLRTM / [DATE]"
